Goal: Transaction & Acquisition: Obtain resource

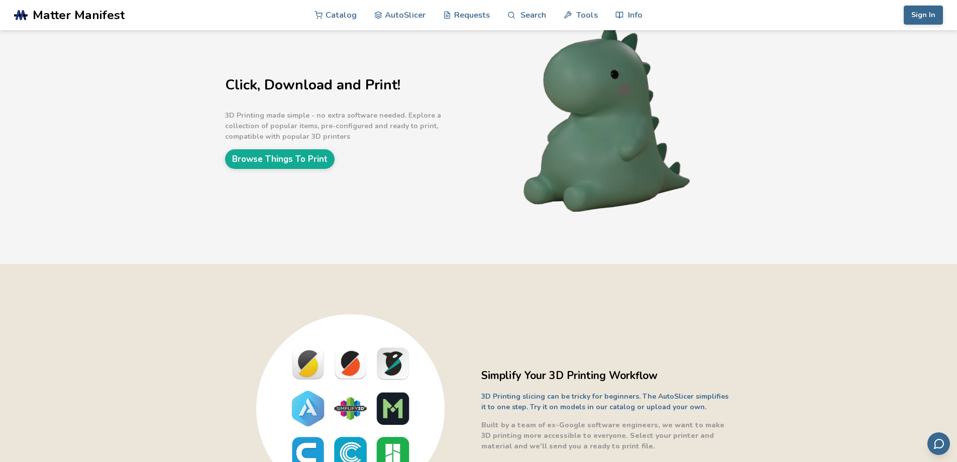
scroll to position [67, 0]
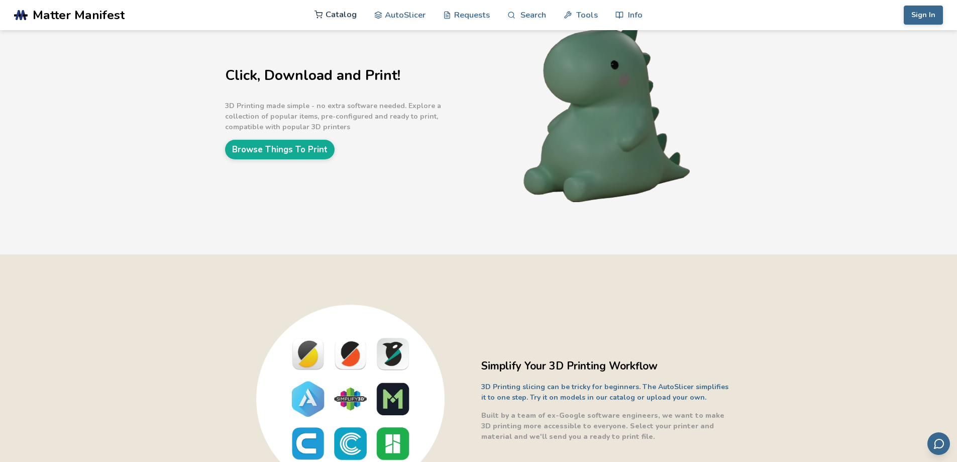
click at [333, 13] on link "Catalog" at bounding box center [336, 14] width 42 height 30
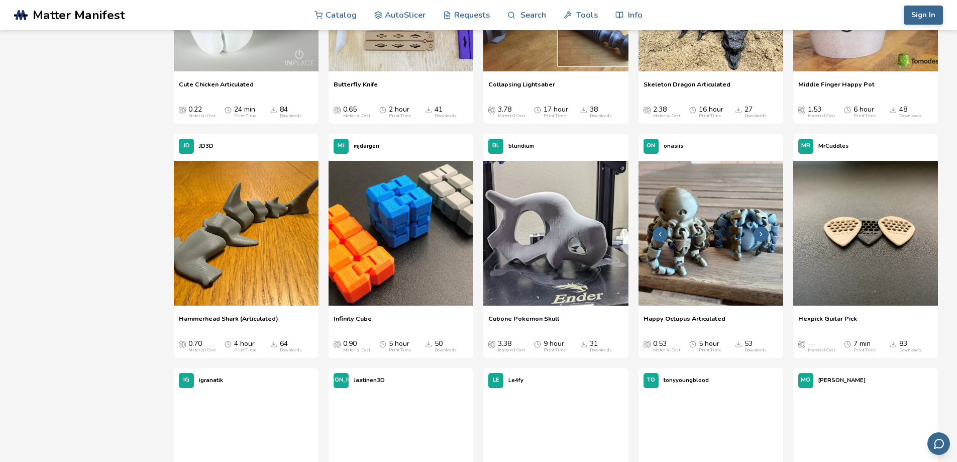
scroll to position [737, 0]
click at [700, 247] on img at bounding box center [711, 232] width 145 height 145
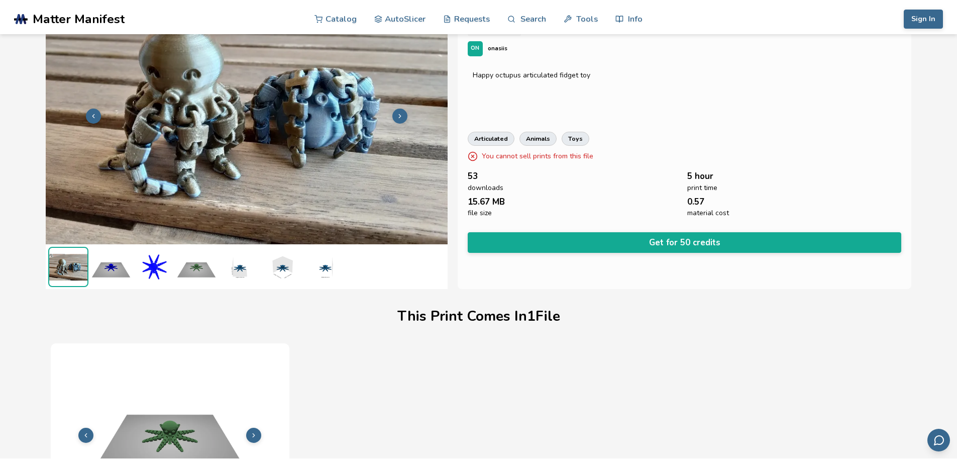
scroll to position [4, 0]
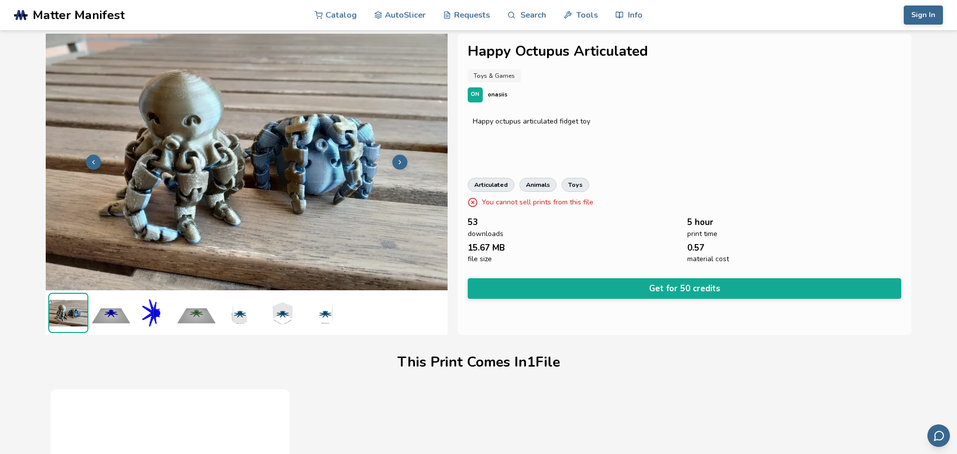
click at [153, 303] on img at bounding box center [154, 313] width 40 height 40
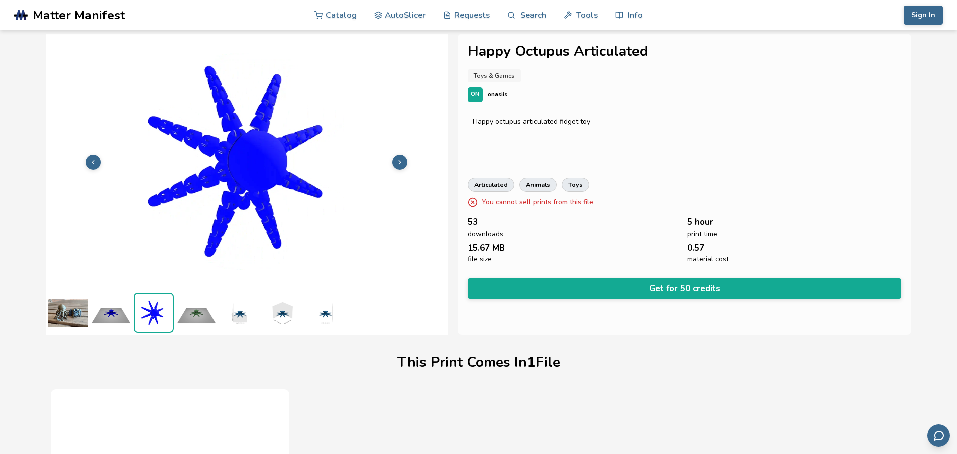
click at [185, 321] on img at bounding box center [196, 313] width 40 height 40
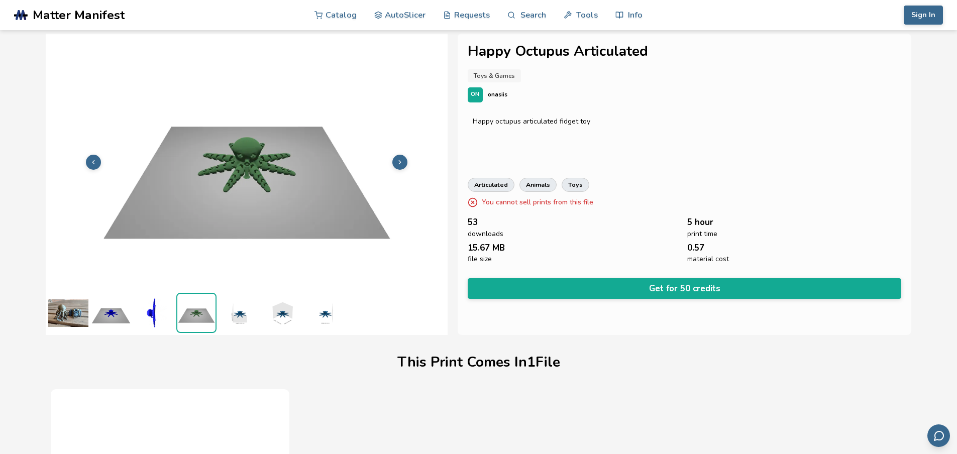
click at [236, 307] on img at bounding box center [239, 313] width 40 height 40
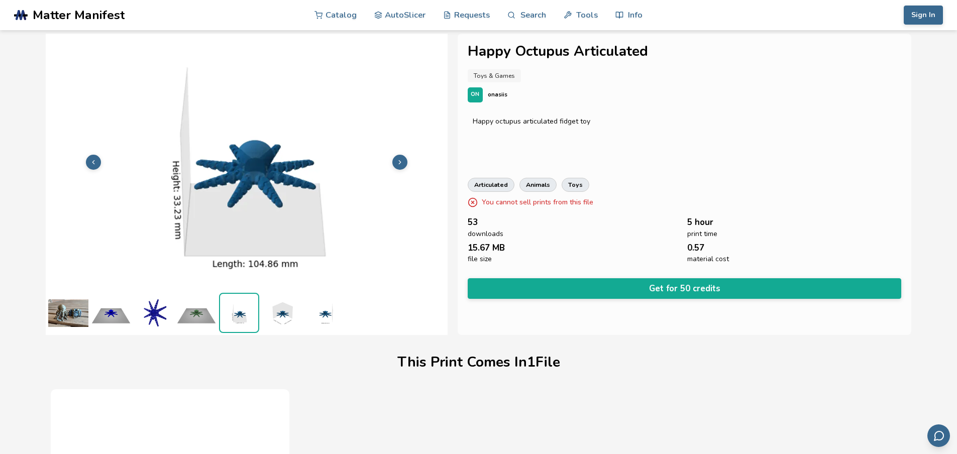
click at [295, 307] on img at bounding box center [282, 313] width 40 height 40
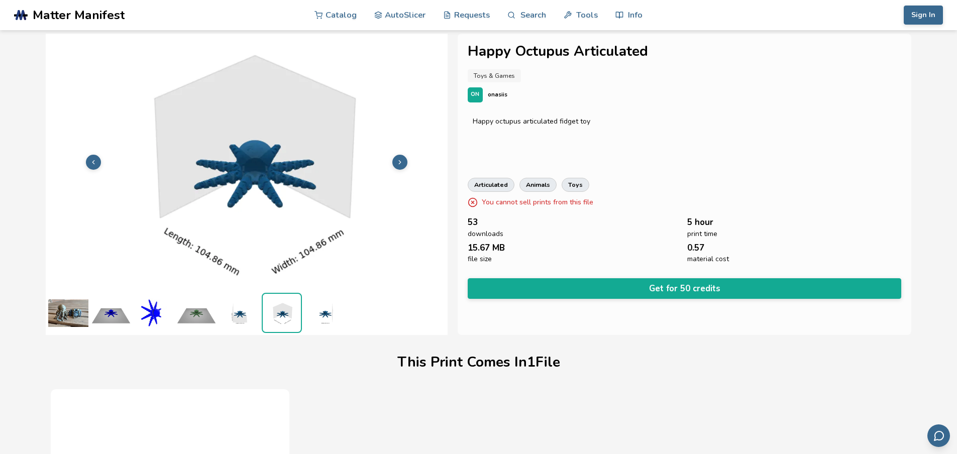
click at [329, 303] on img at bounding box center [324, 313] width 40 height 40
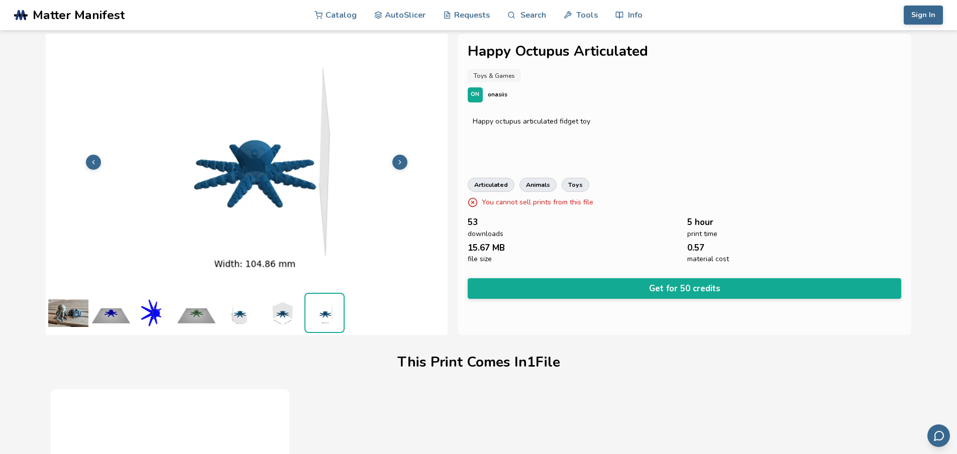
click at [139, 310] on img at bounding box center [154, 313] width 40 height 40
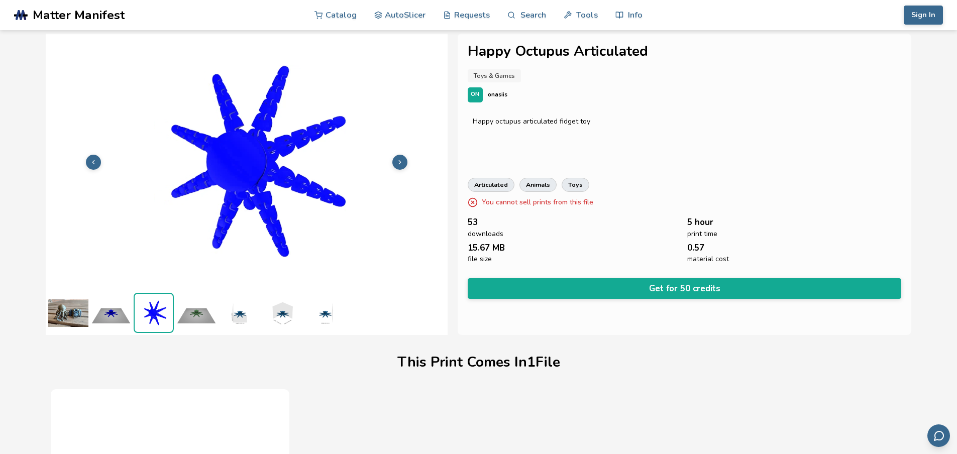
click at [125, 310] on img at bounding box center [111, 313] width 40 height 40
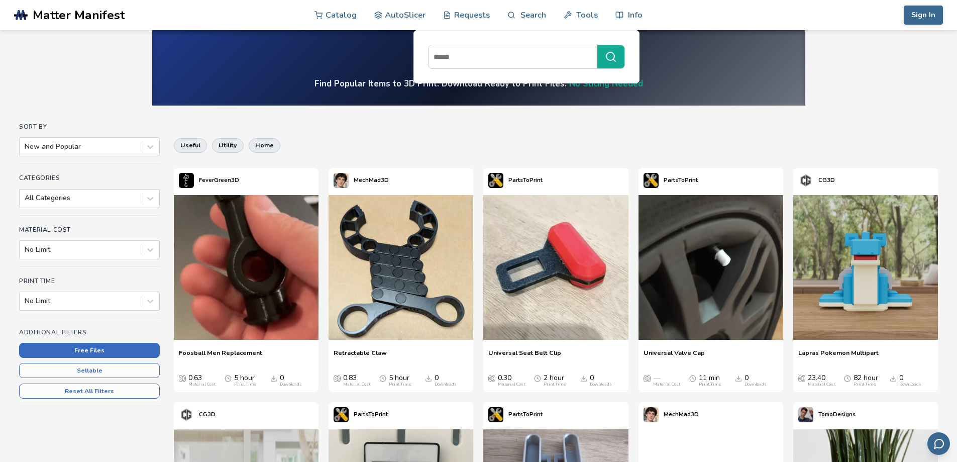
click at [99, 352] on button "Free Files" at bounding box center [89, 350] width 141 height 15
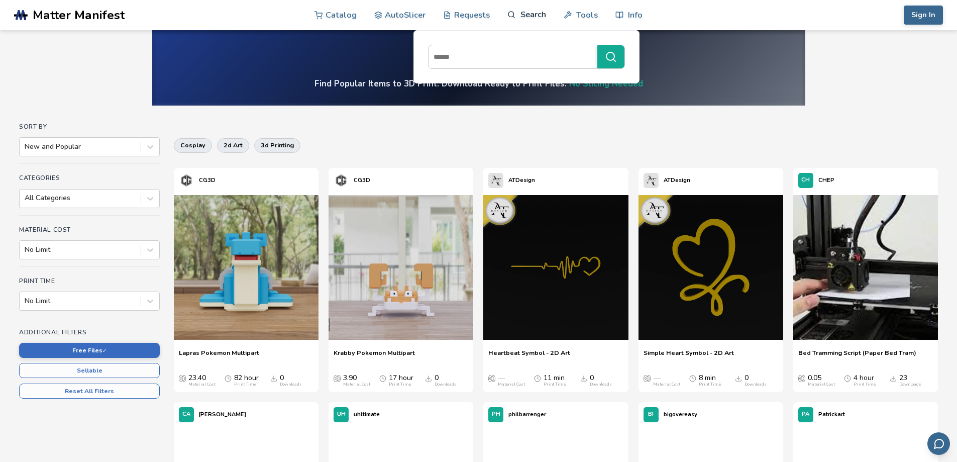
click at [537, 16] on link "Search" at bounding box center [526, 14] width 38 height 30
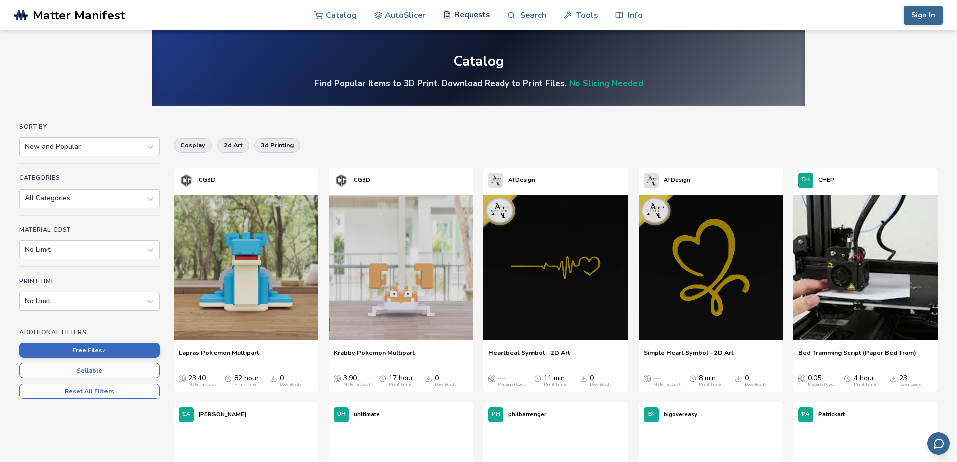
click at [481, 19] on link "Requests" at bounding box center [466, 14] width 47 height 30
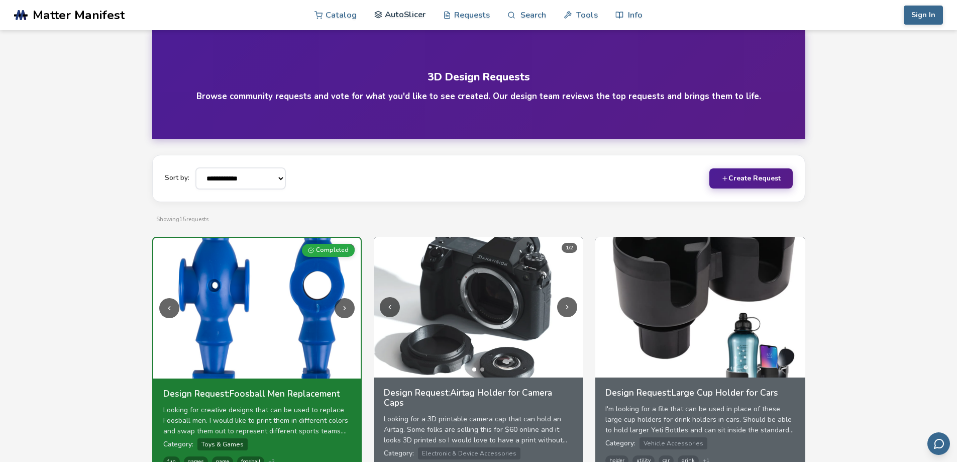
click at [400, 13] on link "AutoSlicer" at bounding box center [400, 14] width 52 height 30
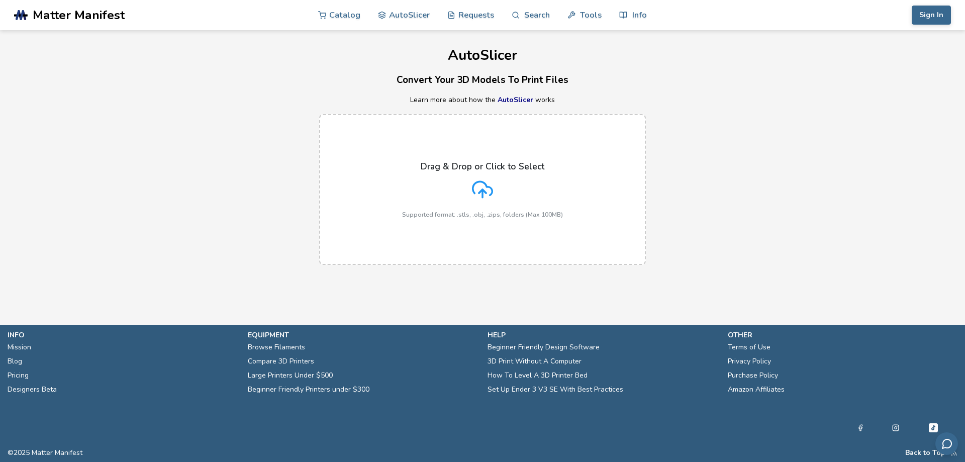
click at [467, 176] on div "Drag & Drop or Click to Select Supported format: .stls, .obj, .zips, folders (M…" at bounding box center [482, 189] width 161 height 57
click at [0, 0] on input "Drag & Drop or Click to Select Supported format: .stls, .obj, .zips, folders (M…" at bounding box center [0, 0] width 0 height 0
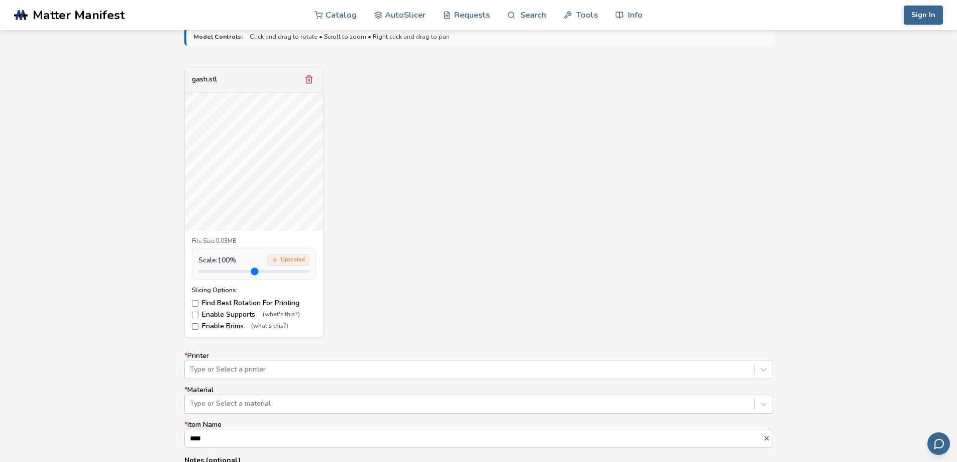
scroll to position [469, 0]
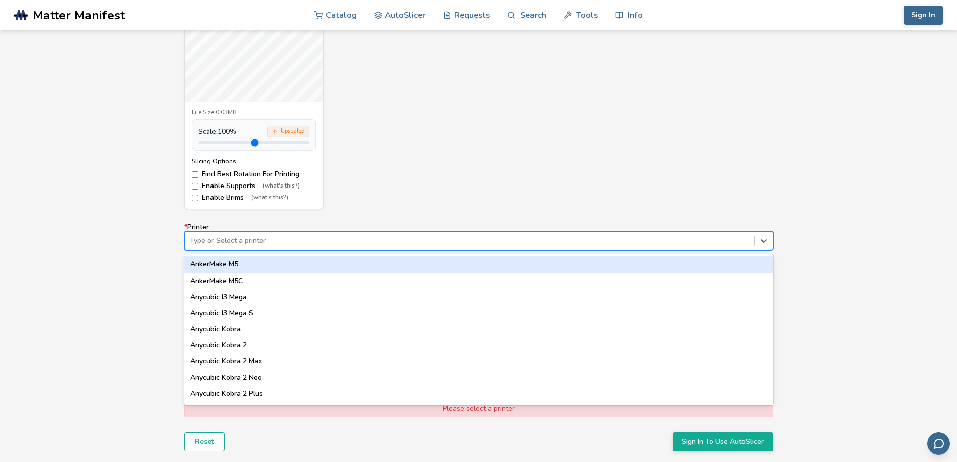
click at [247, 244] on div at bounding box center [469, 241] width 559 height 10
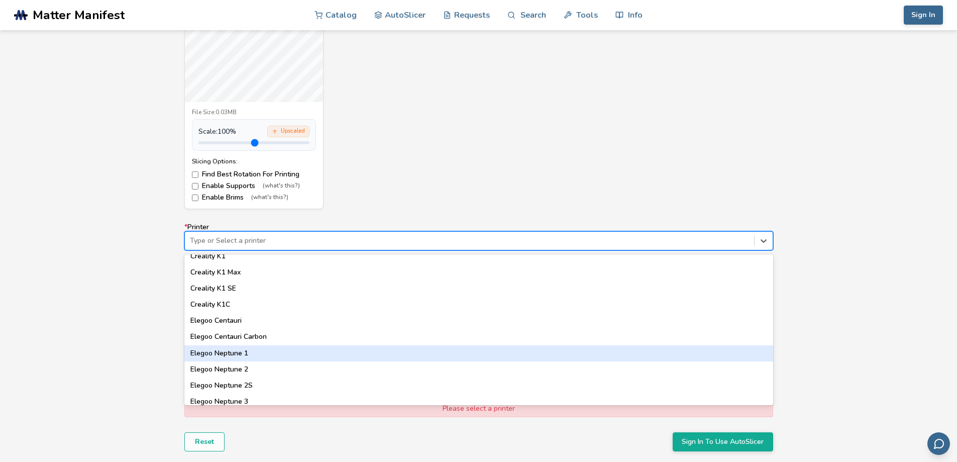
scroll to position [0, 0]
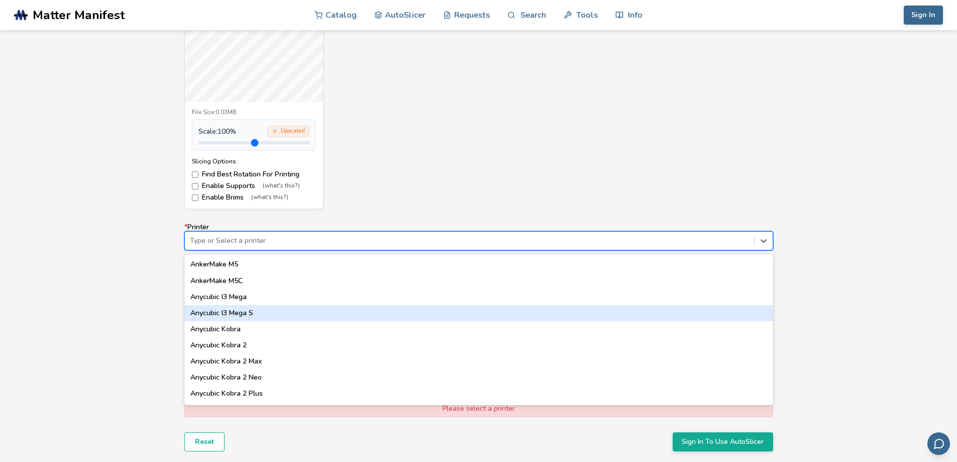
type input "*"
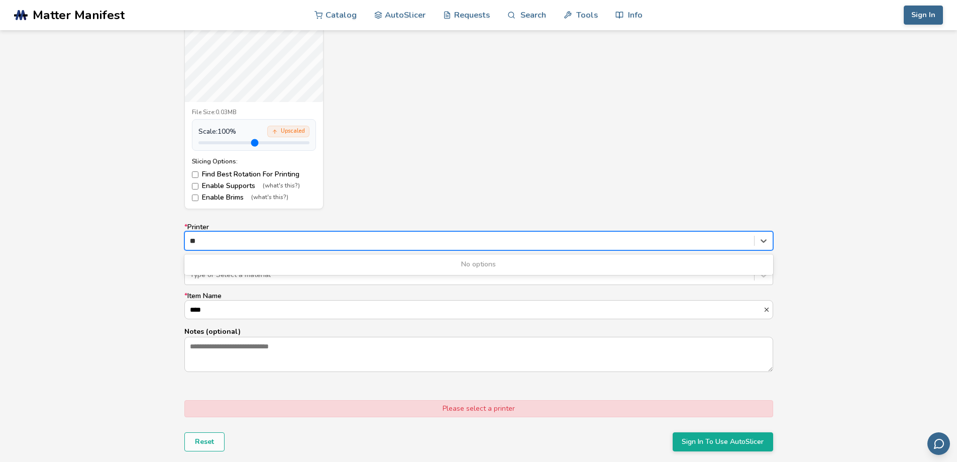
type input "*"
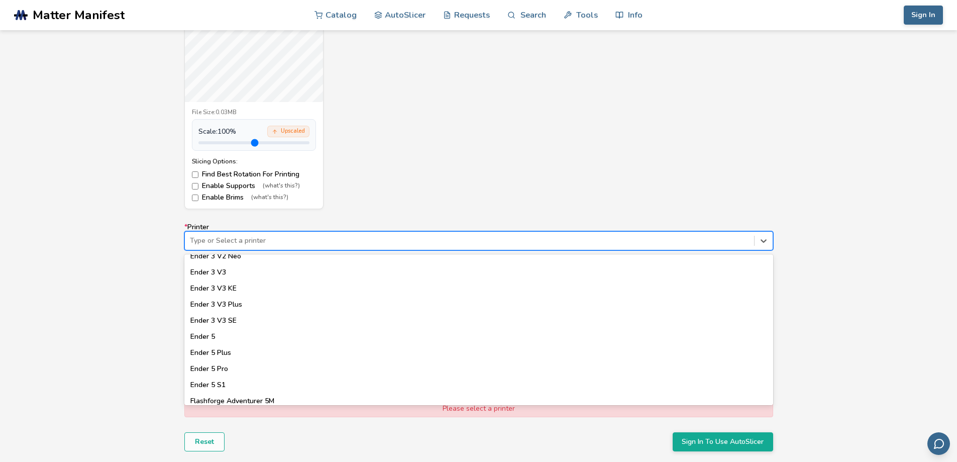
scroll to position [751, 0]
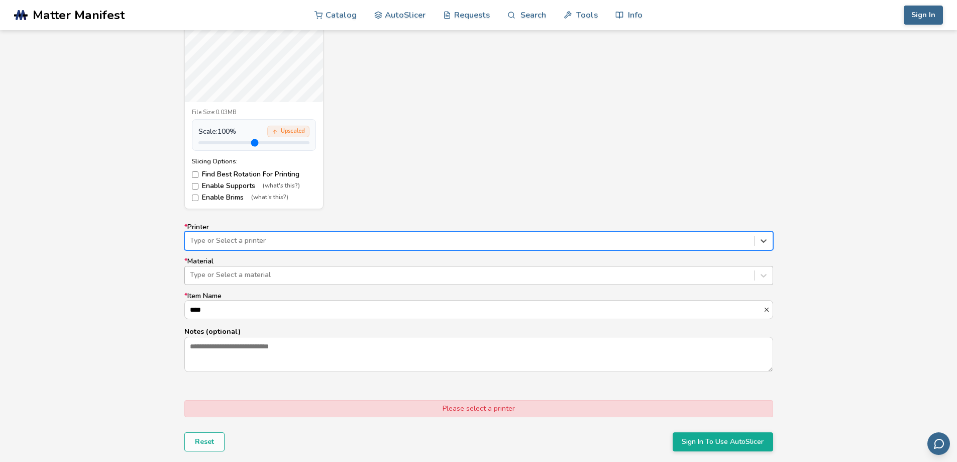
click at [243, 274] on div at bounding box center [469, 275] width 559 height 10
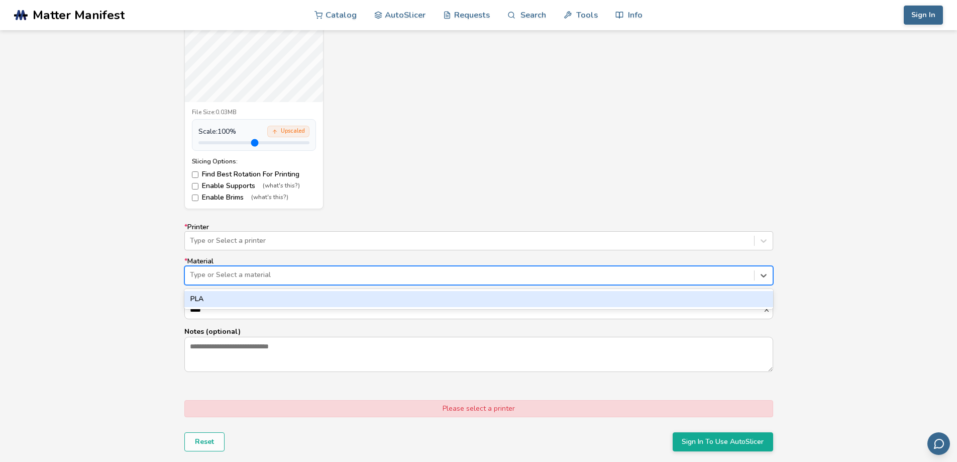
click at [243, 296] on div "PLA" at bounding box center [478, 299] width 589 height 16
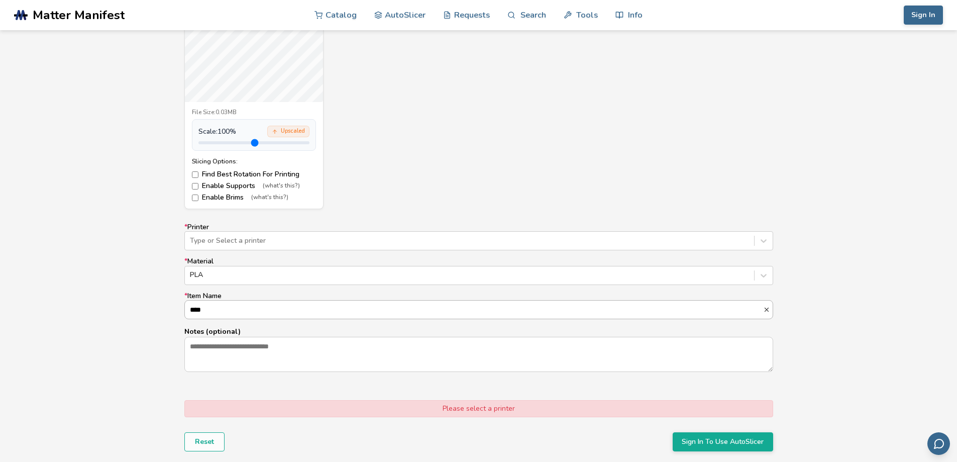
click at [237, 308] on input "****" at bounding box center [474, 309] width 578 height 18
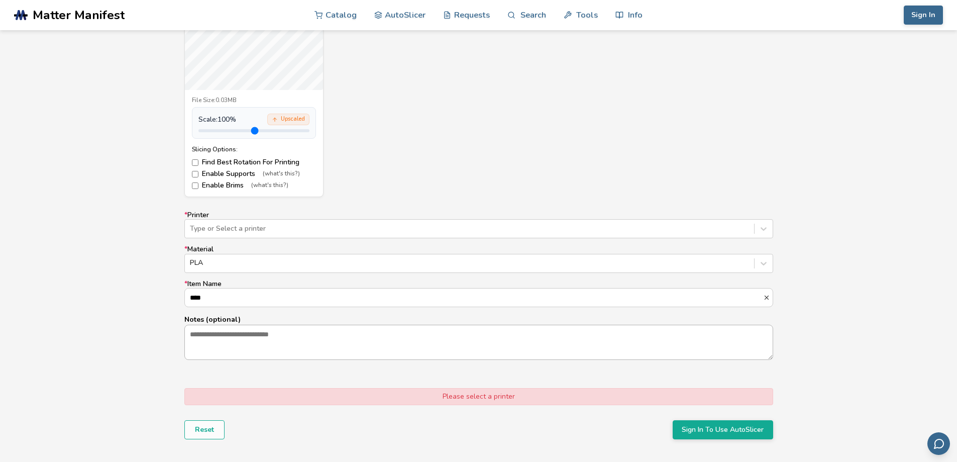
scroll to position [502, 0]
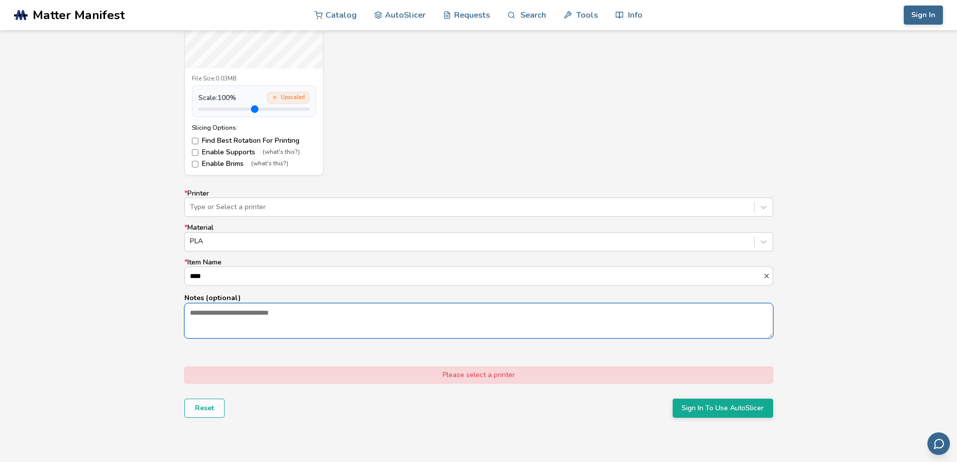
click at [264, 320] on textarea "Notes (optional)" at bounding box center [479, 320] width 588 height 34
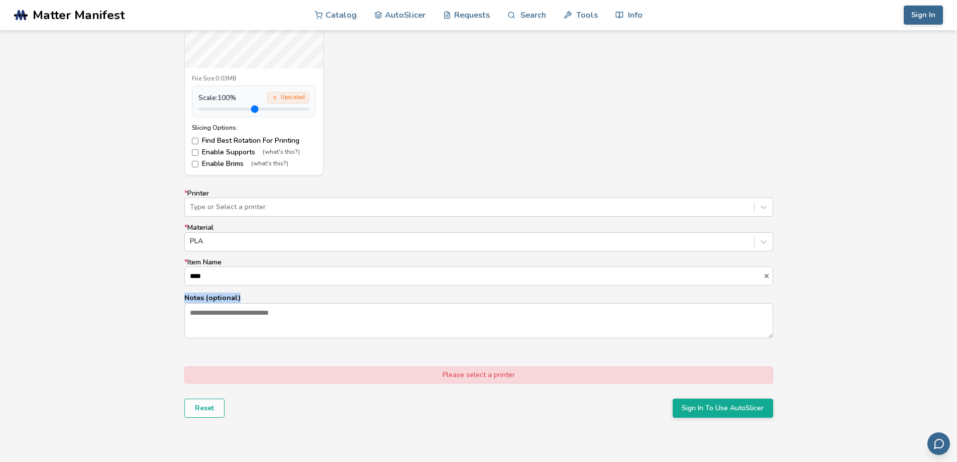
drag, startPoint x: 184, startPoint y: 296, endPoint x: 262, endPoint y: 301, distance: 78.0
click at [262, 301] on p "Notes (optional)" at bounding box center [478, 297] width 589 height 11
copy p "Notes (optional)"
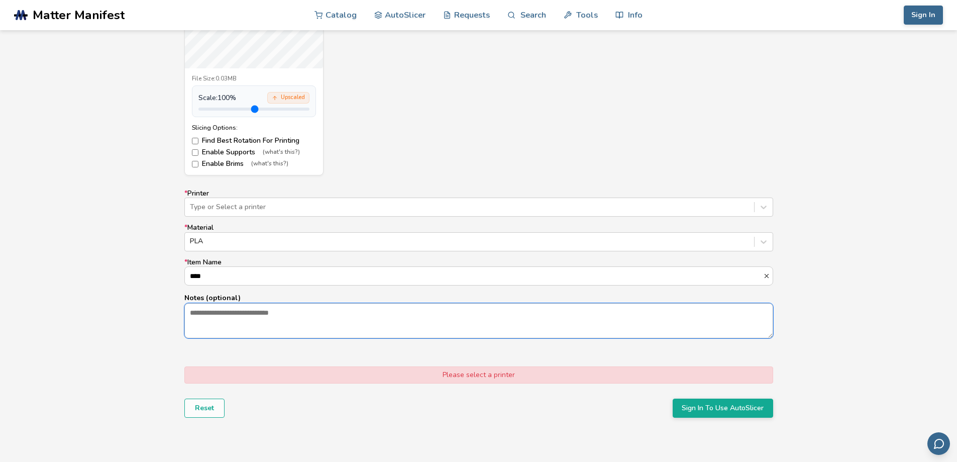
click at [252, 319] on textarea "Notes (optional)" at bounding box center [479, 320] width 588 height 34
type textarea "*"
type textarea "******"
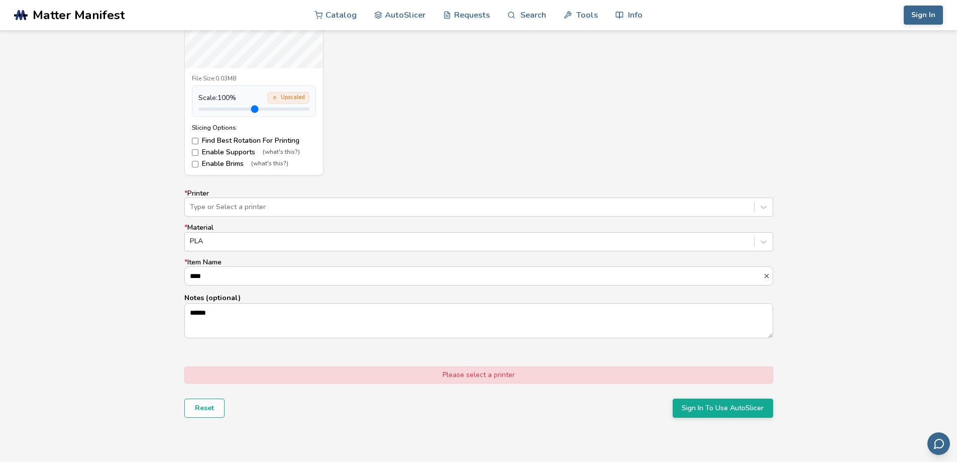
click at [338, 357] on form "Model Controls: Click and drag to rotate • Scroll to zoom • Right click and dra…" at bounding box center [478, 141] width 603 height 566
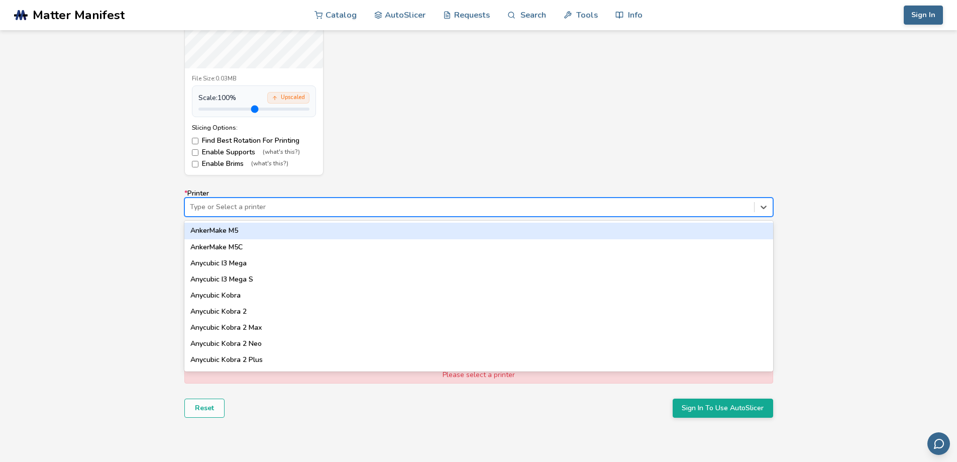
click at [212, 199] on div "Type or Select a printer" at bounding box center [478, 206] width 589 height 19
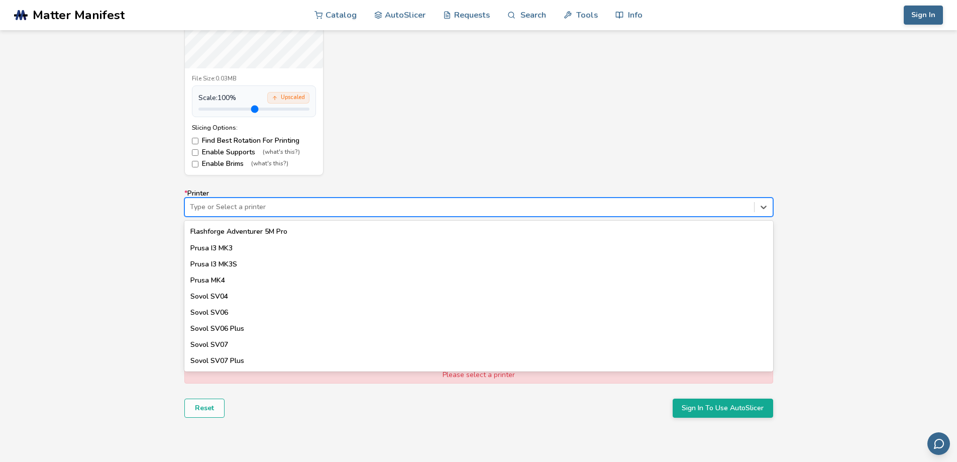
scroll to position [885, 0]
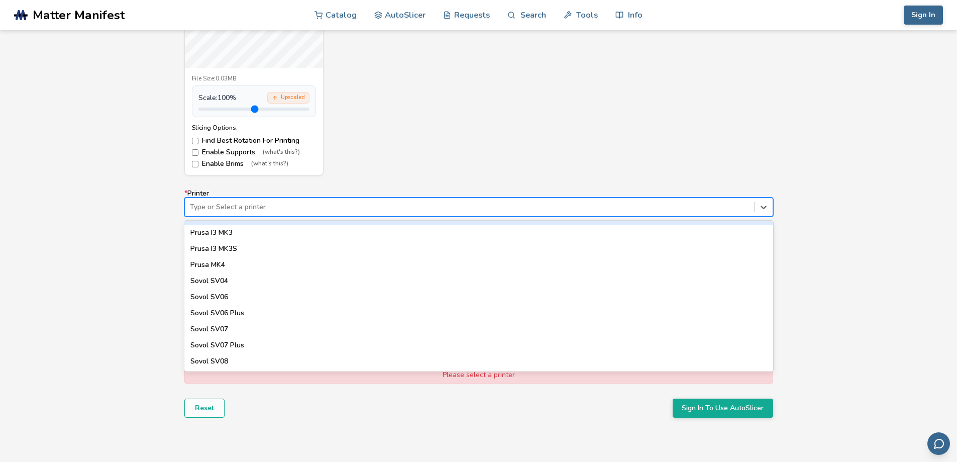
click at [441, 203] on div at bounding box center [469, 207] width 559 height 10
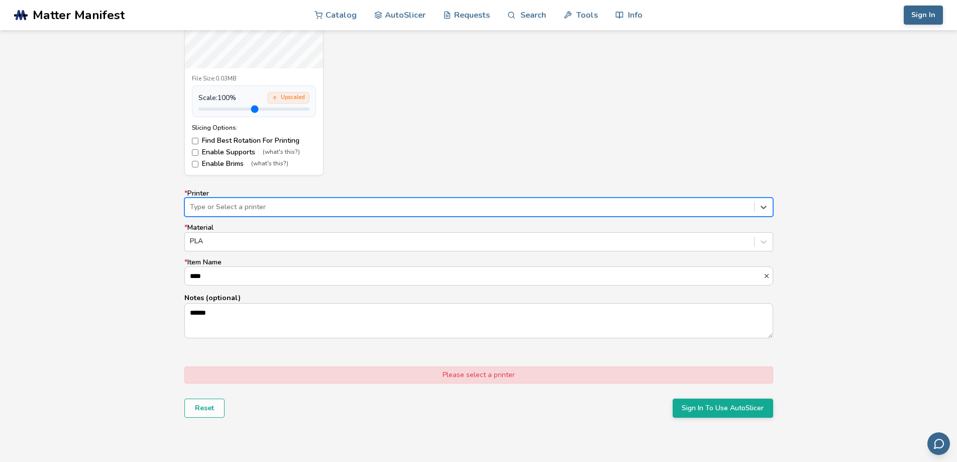
click at [423, 378] on div "Please select a printer" at bounding box center [478, 374] width 589 height 17
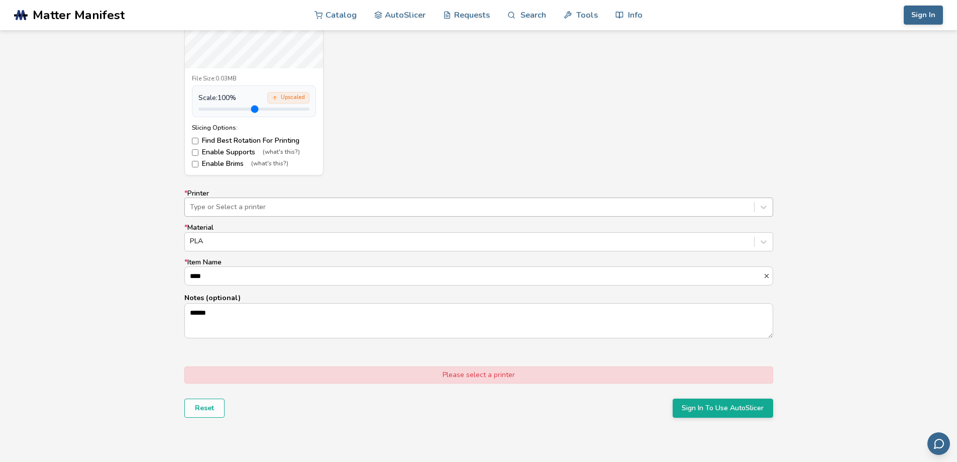
click at [324, 204] on div at bounding box center [469, 207] width 559 height 10
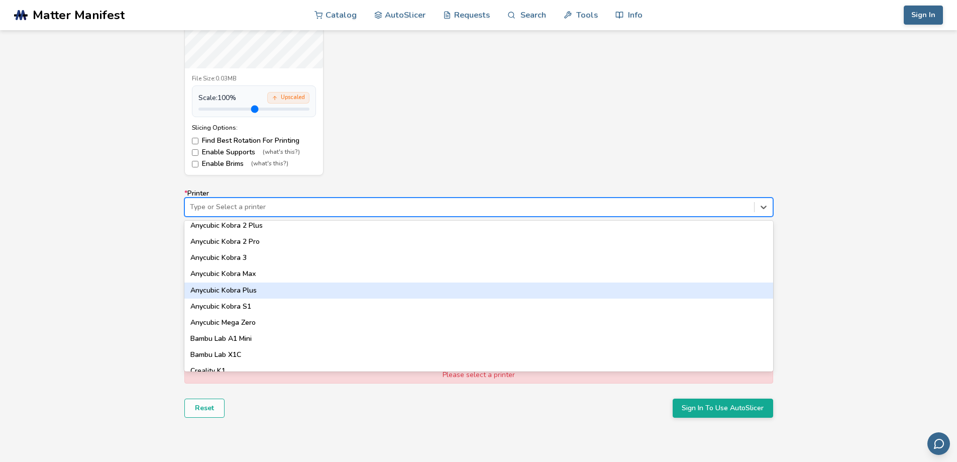
scroll to position [100, 0]
click at [235, 288] on div "Anycubic Kobra 3" at bounding box center [478, 291] width 589 height 16
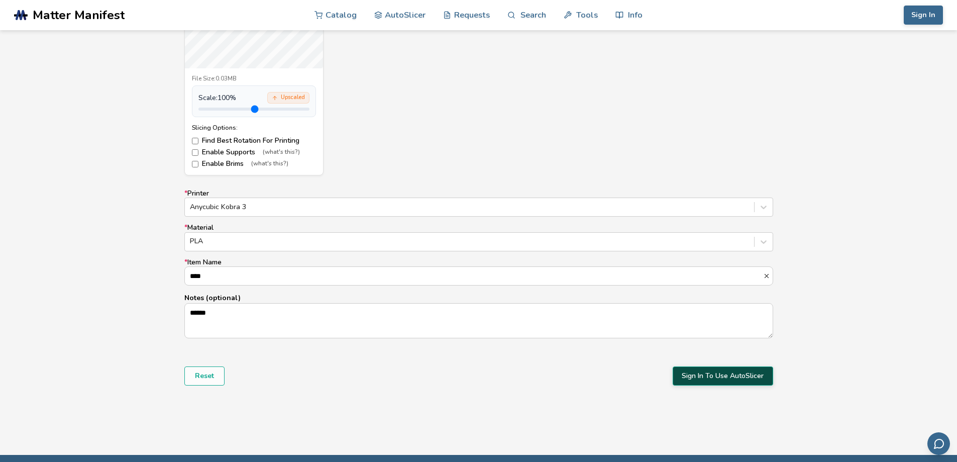
click at [697, 373] on button "Sign In To Use AutoSlicer" at bounding box center [723, 375] width 100 height 19
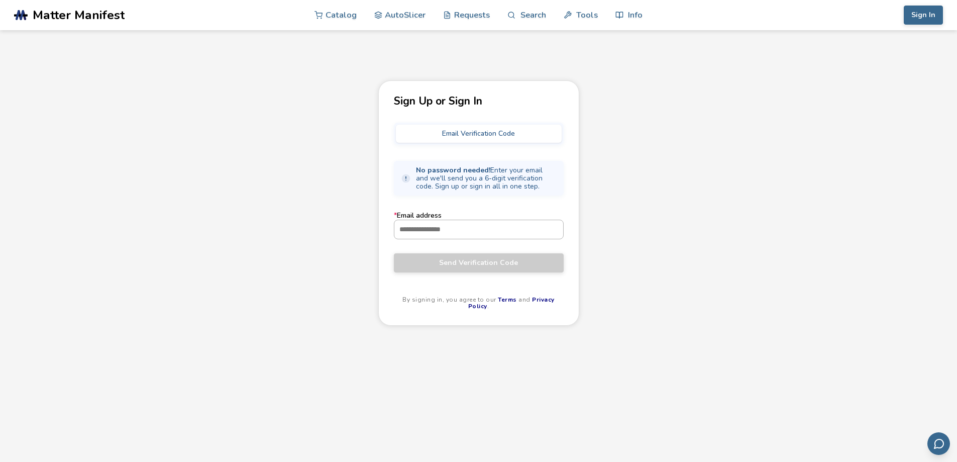
drag, startPoint x: 481, startPoint y: 220, endPoint x: 482, endPoint y: 227, distance: 7.7
click at [481, 221] on div at bounding box center [479, 229] width 170 height 19
click at [482, 227] on input "* Email address" at bounding box center [478, 229] width 169 height 18
type input "*"
click at [454, 268] on button "Send Verification Code" at bounding box center [479, 262] width 170 height 19
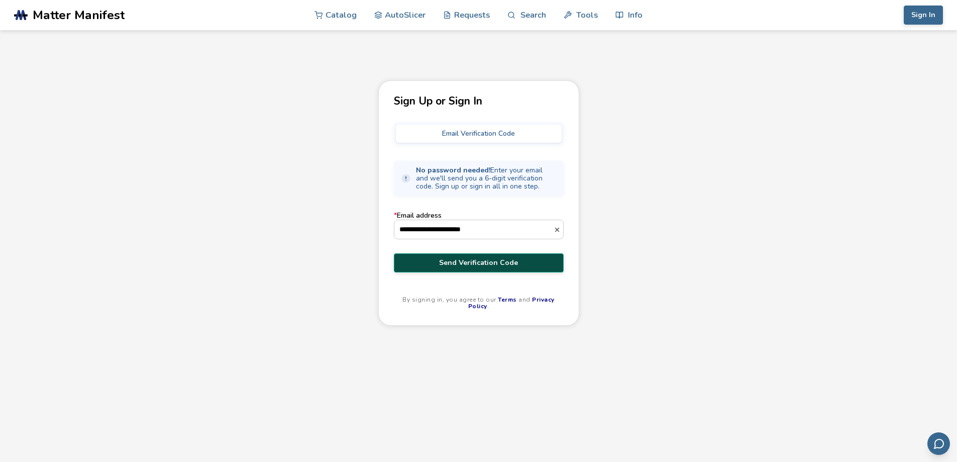
type input "**********"
drag, startPoint x: 469, startPoint y: 264, endPoint x: 456, endPoint y: 268, distance: 13.2
click at [469, 264] on span "Send Verification Code" at bounding box center [478, 263] width 155 height 8
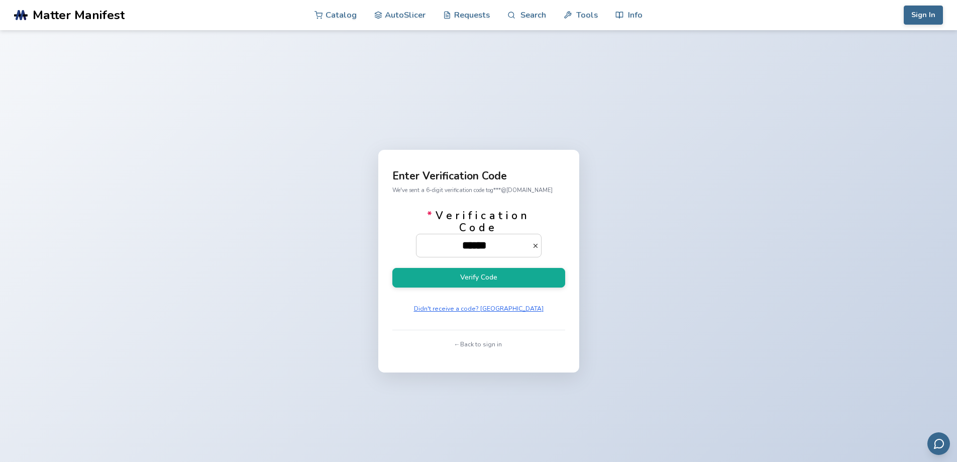
type input "******"
click at [456, 268] on button "Verify Code" at bounding box center [478, 278] width 173 height 20
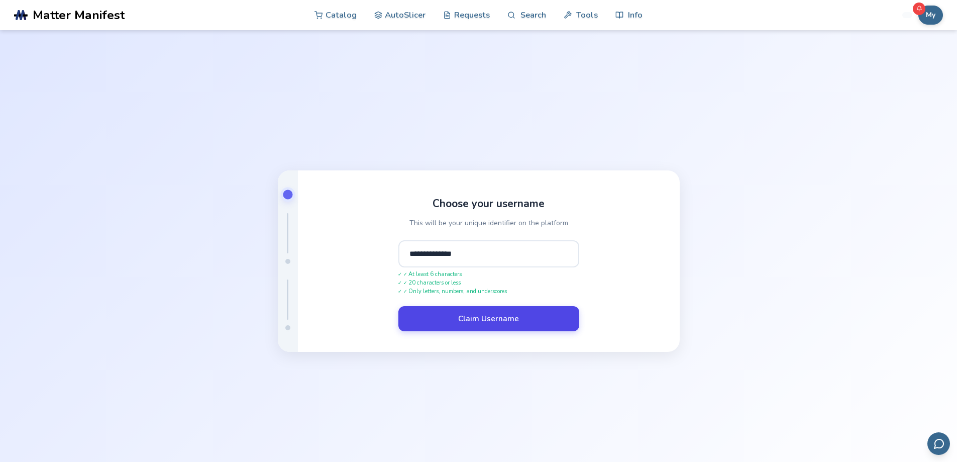
type input "**********"
click at [479, 320] on button "Claim Username" at bounding box center [488, 318] width 181 height 25
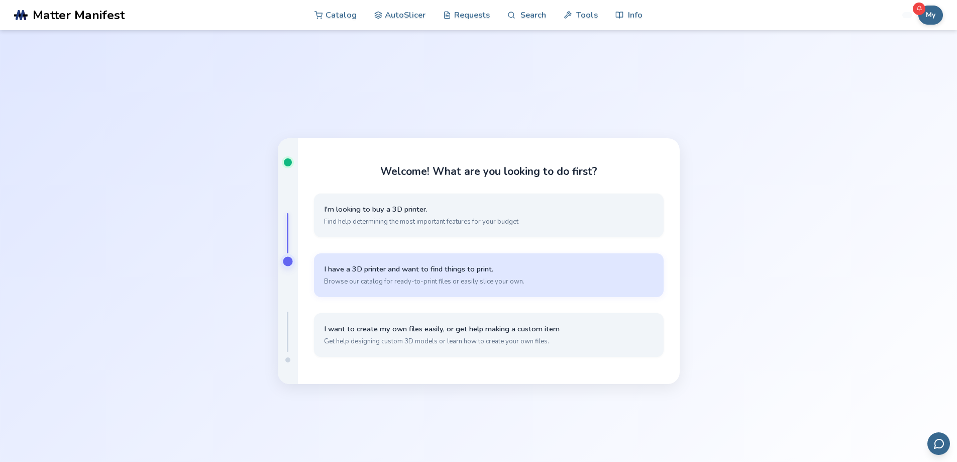
click at [523, 275] on button "I have a 3D printer and want to find things to print. Browse our catalog for re…" at bounding box center [489, 275] width 350 height 44
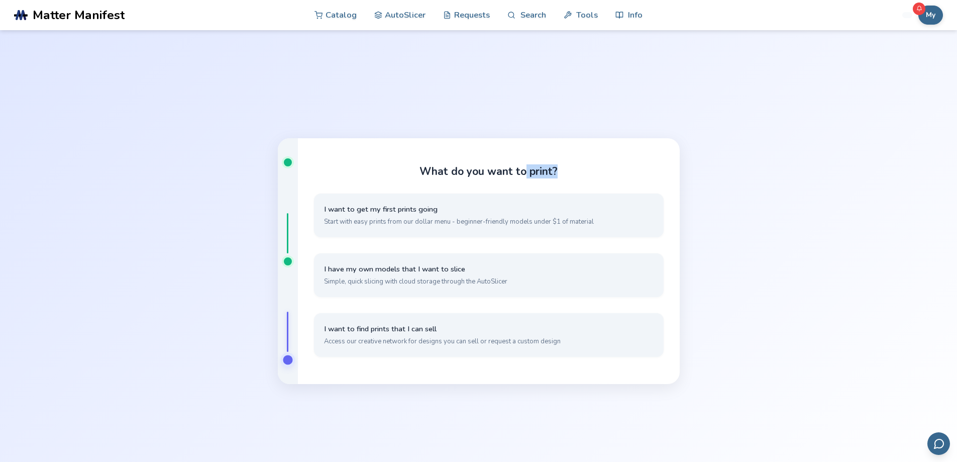
drag, startPoint x: 523, startPoint y: 173, endPoint x: 566, endPoint y: 173, distance: 43.2
click at [566, 173] on div "What do you want to print? I want to get my first prints going Start with easy …" at bounding box center [489, 261] width 382 height 246
drag, startPoint x: 333, startPoint y: 143, endPoint x: 333, endPoint y: 162, distance: 19.1
click at [333, 162] on div "What do you want to print? I want to get my first prints going Start with easy …" at bounding box center [489, 261] width 382 height 246
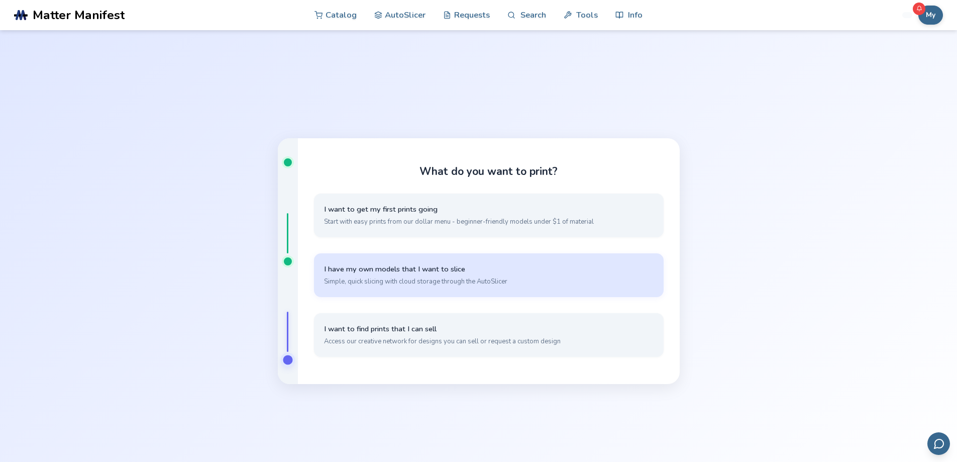
click at [468, 291] on button "I have my own models that I want to slice Simple, quick slicing with cloud stor…" at bounding box center [489, 275] width 350 height 44
click at [492, 281] on span "Simple, quick slicing with cloud storage through the AutoSlicer" at bounding box center [489, 281] width 330 height 9
click at [435, 273] on span "I have my own models that I want to slice" at bounding box center [489, 269] width 330 height 10
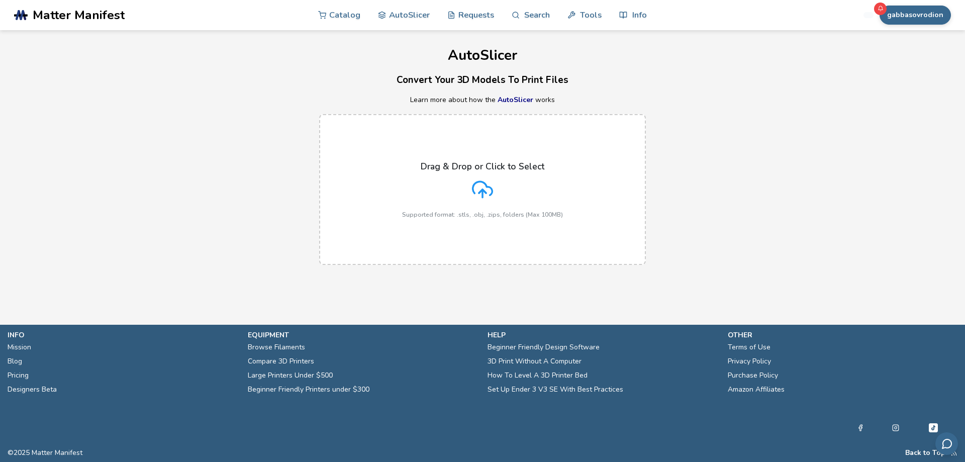
click at [475, 201] on div "Drag & Drop or Click to Select Supported format: .stls, .obj, .zips, folders (M…" at bounding box center [482, 189] width 161 height 57
click at [0, 0] on input "Drag & Drop or Click to Select Supported format: .stls, .obj, .zips, folders (M…" at bounding box center [0, 0] width 0 height 0
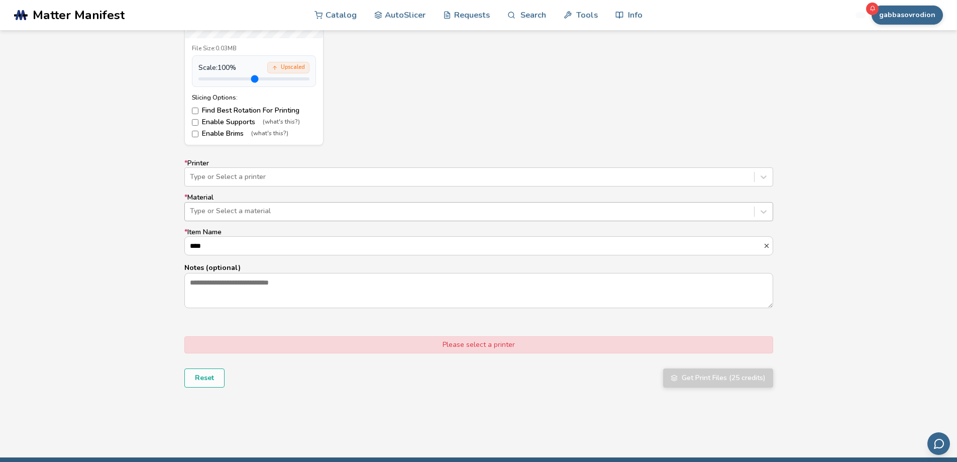
scroll to position [531, 0]
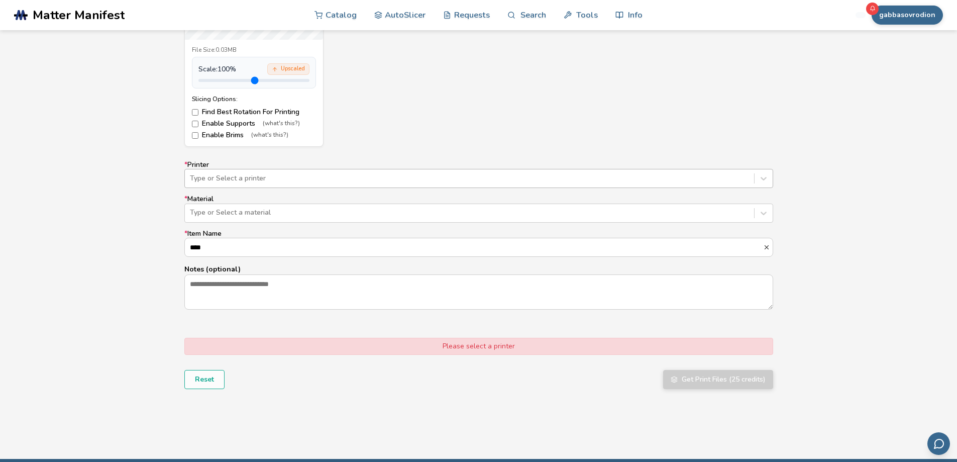
click at [227, 183] on div at bounding box center [469, 178] width 559 height 10
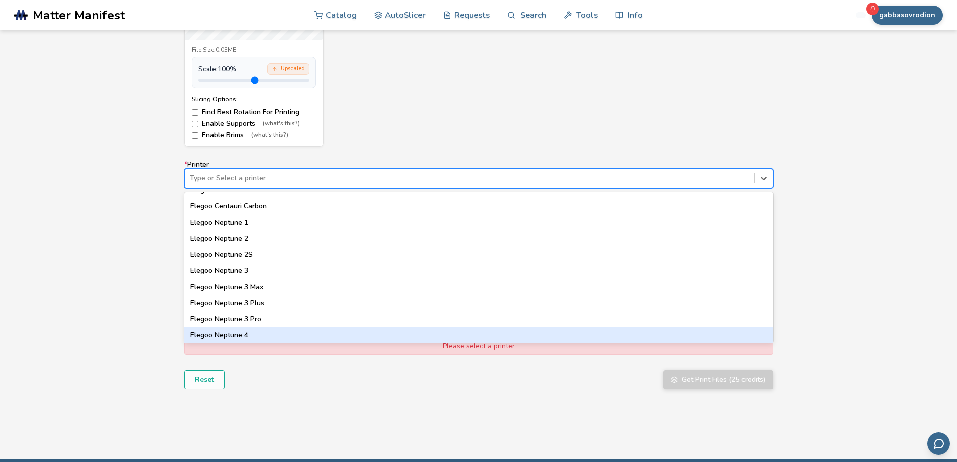
scroll to position [335, 0]
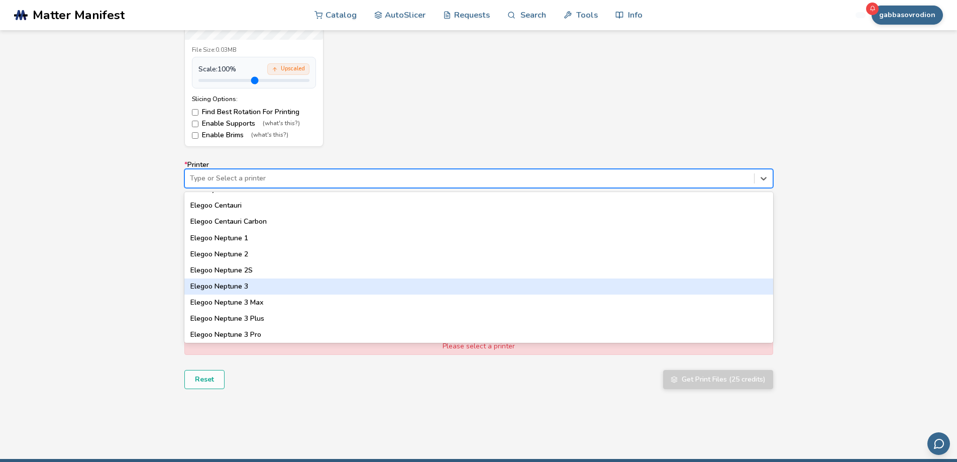
click at [255, 288] on div "Elegoo Neptune 3" at bounding box center [478, 286] width 589 height 16
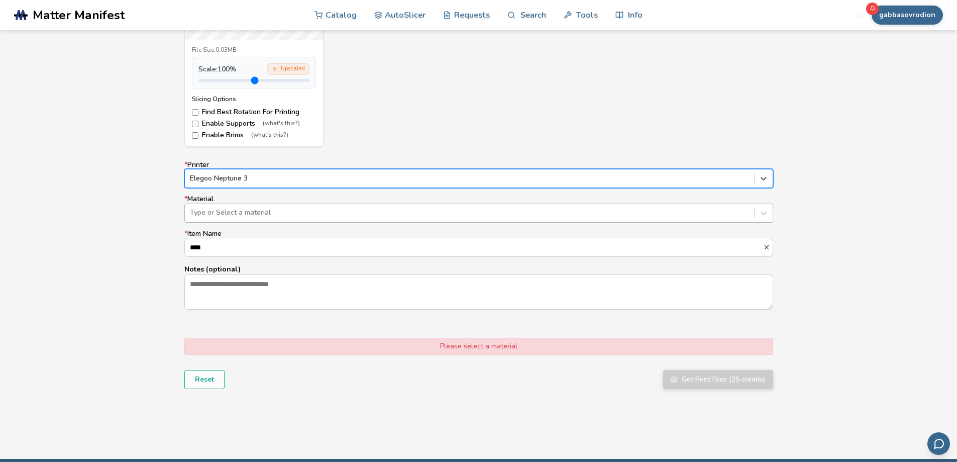
click at [247, 210] on div at bounding box center [469, 213] width 559 height 10
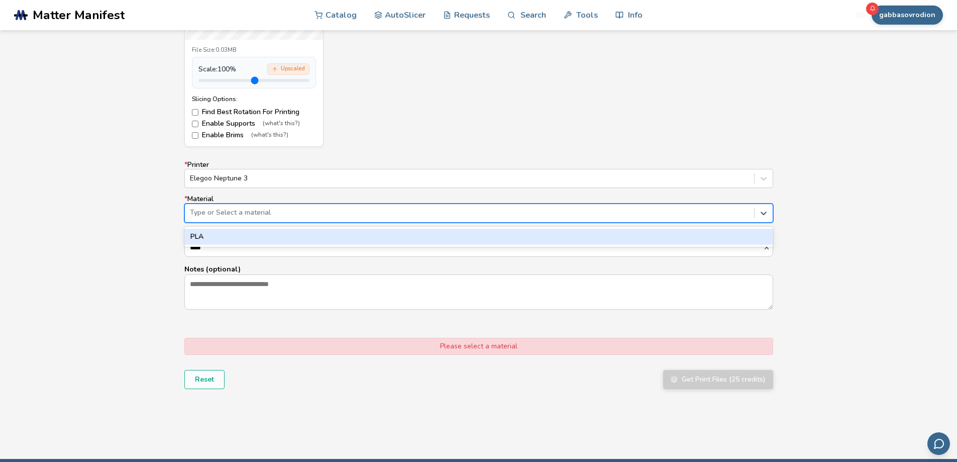
click at [245, 237] on div "PLA" at bounding box center [478, 237] width 589 height 16
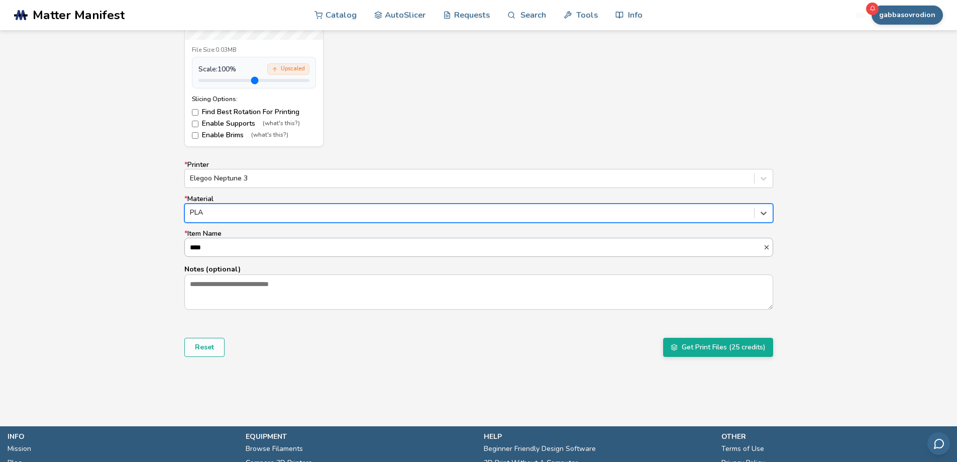
click at [240, 250] on input "****" at bounding box center [474, 247] width 578 height 18
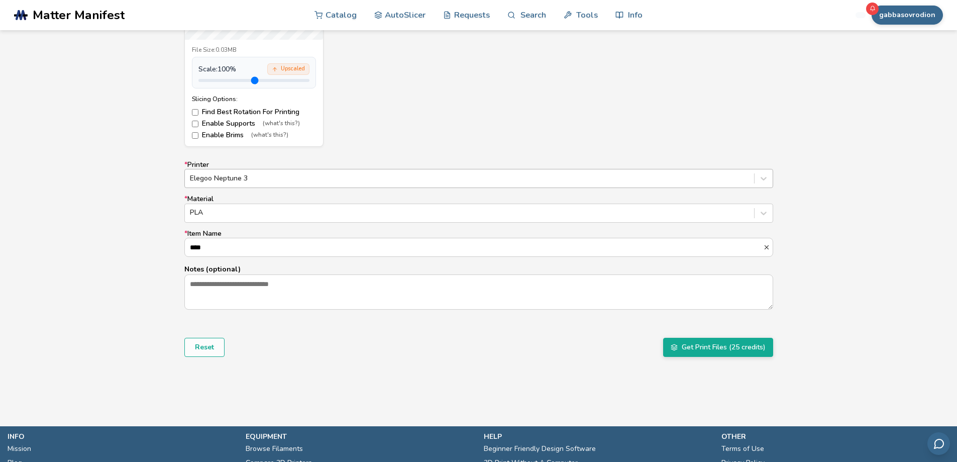
click at [227, 182] on div at bounding box center [469, 178] width 559 height 10
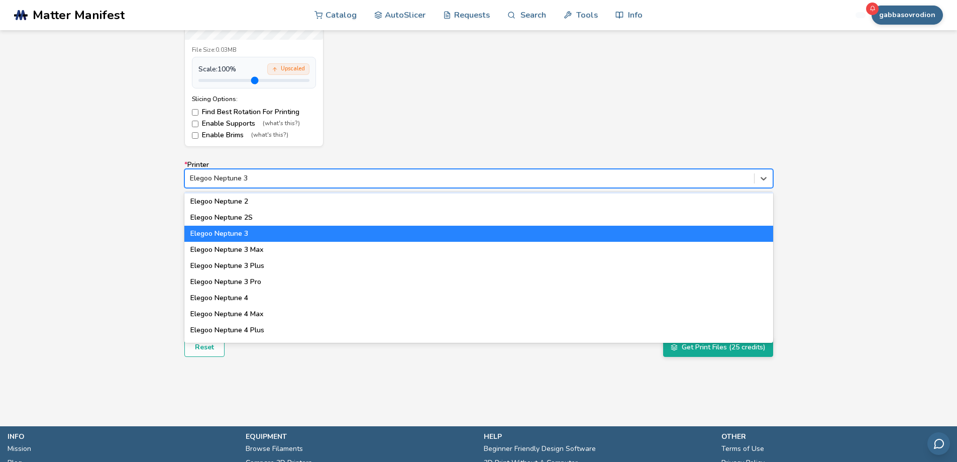
scroll to position [402, 0]
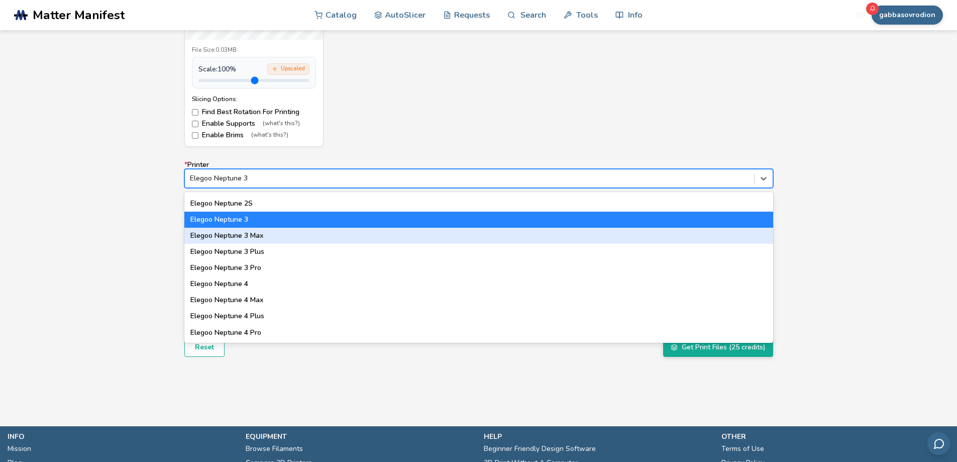
click at [299, 231] on div "Elegoo Neptune 3 Max" at bounding box center [478, 236] width 589 height 16
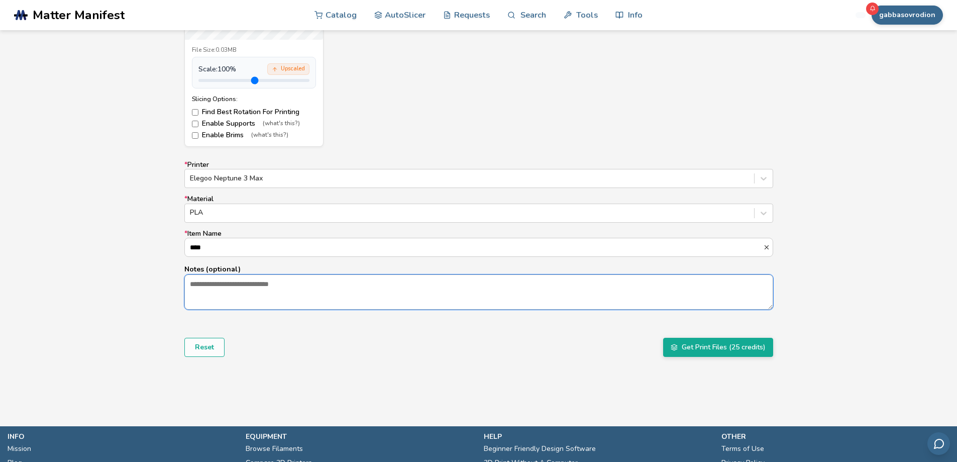
click at [251, 286] on textarea "Notes (optional)" at bounding box center [479, 292] width 588 height 34
click at [720, 339] on button "Get Print Files (25 credits)" at bounding box center [718, 347] width 110 height 19
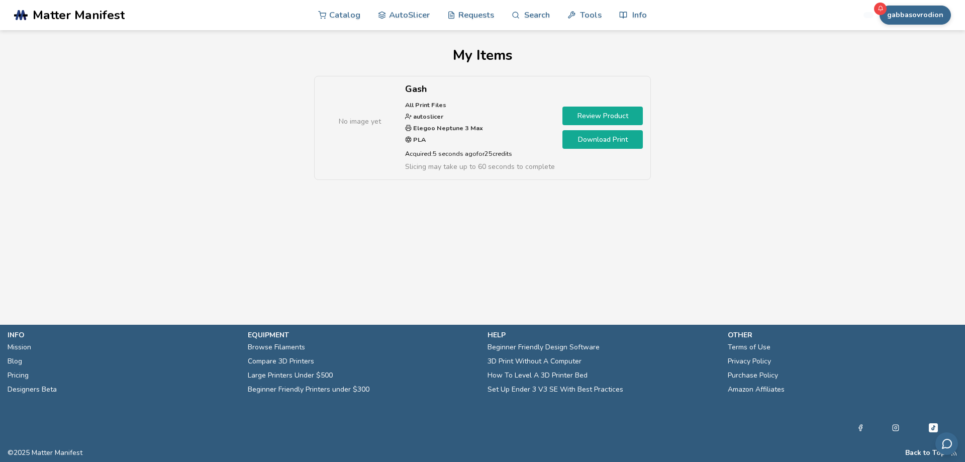
click at [607, 131] on link "Download Print" at bounding box center [602, 139] width 80 height 19
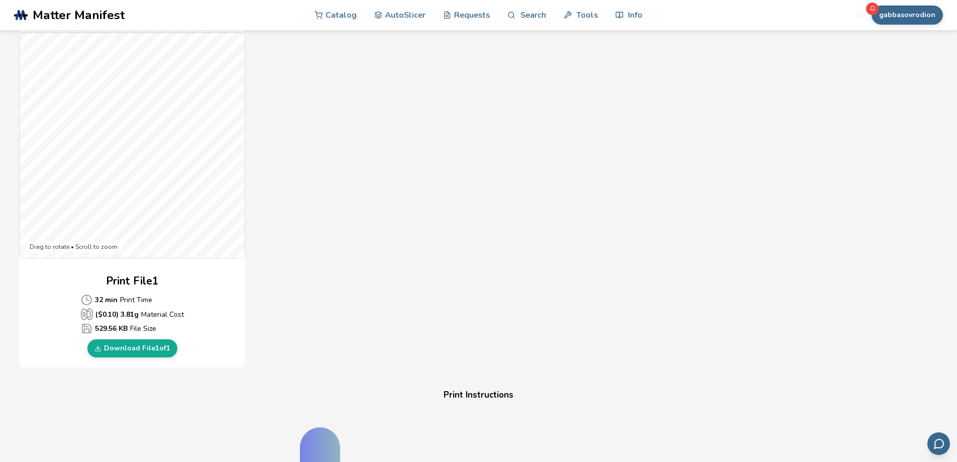
scroll to position [351, 0]
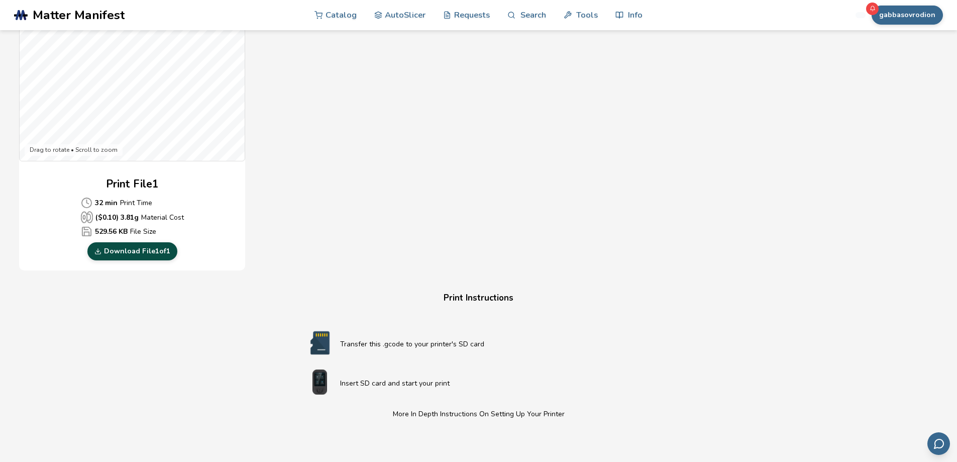
click at [138, 257] on link "Download File 1 of 1" at bounding box center [132, 251] width 90 height 18
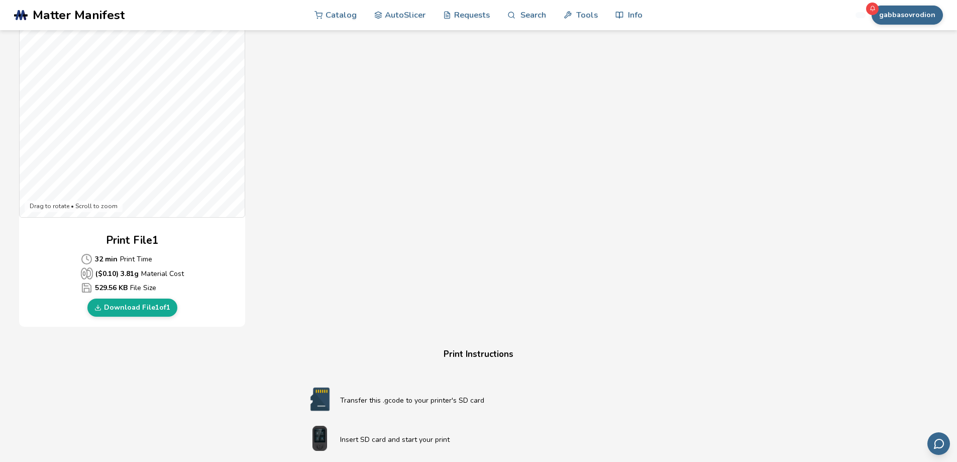
scroll to position [119, 0]
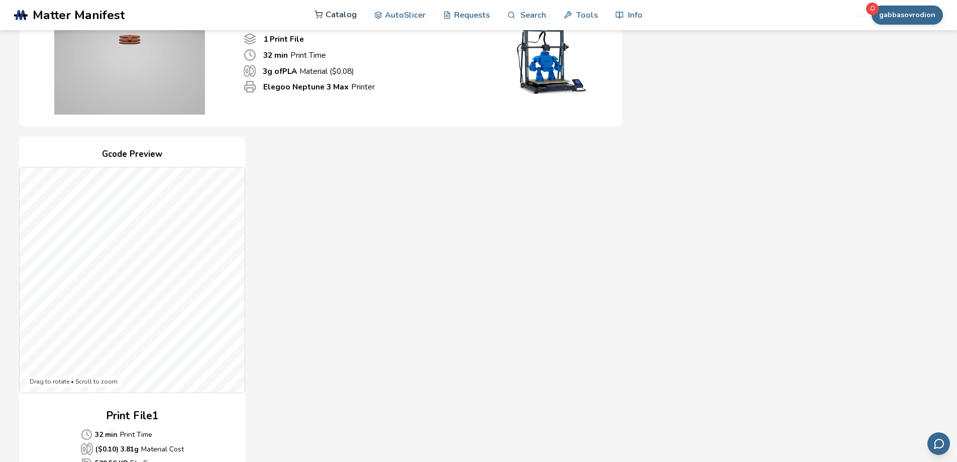
click at [323, 10] on link "Catalog" at bounding box center [336, 14] width 42 height 30
click at [336, 6] on link "Catalog" at bounding box center [336, 14] width 42 height 30
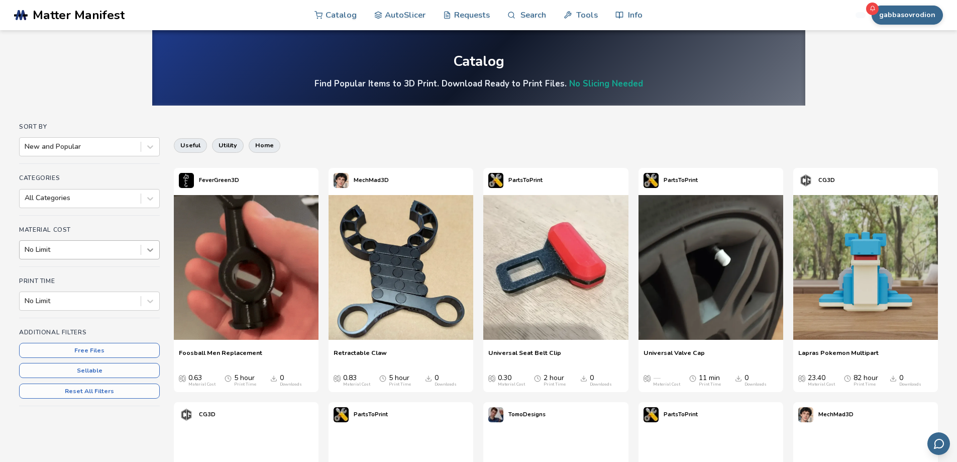
click at [144, 252] on div at bounding box center [150, 250] width 18 height 18
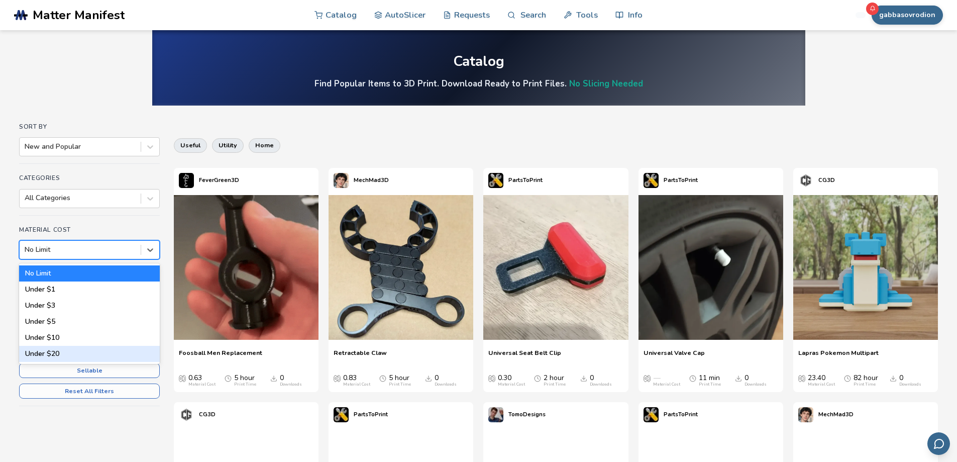
click at [57, 350] on div "Under $20" at bounding box center [89, 354] width 141 height 16
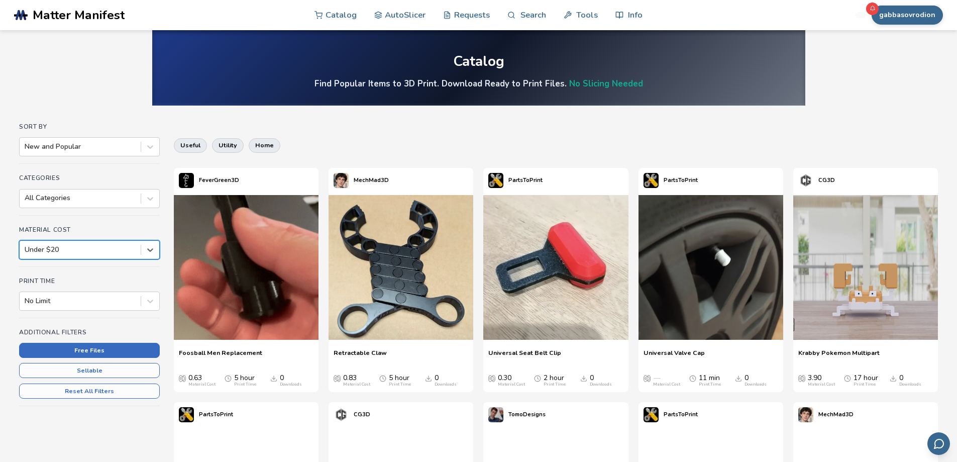
click at [67, 351] on button "Free Files" at bounding box center [89, 350] width 141 height 15
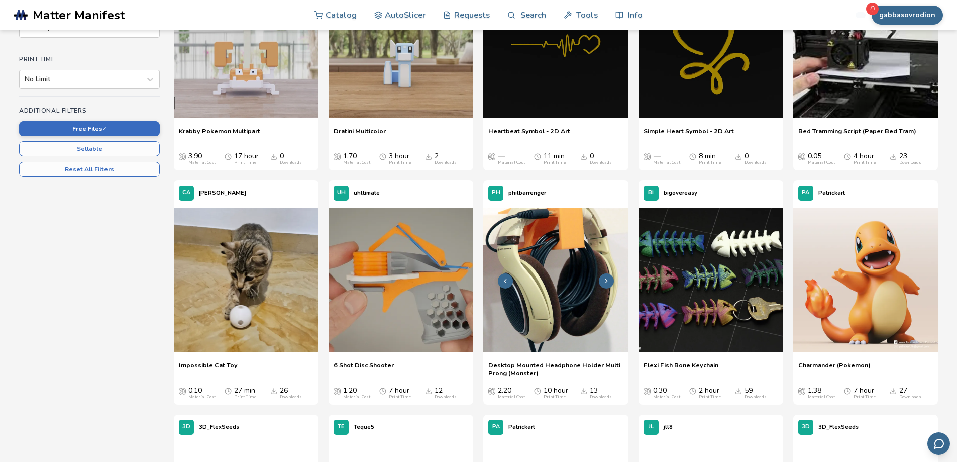
scroll to position [235, 0]
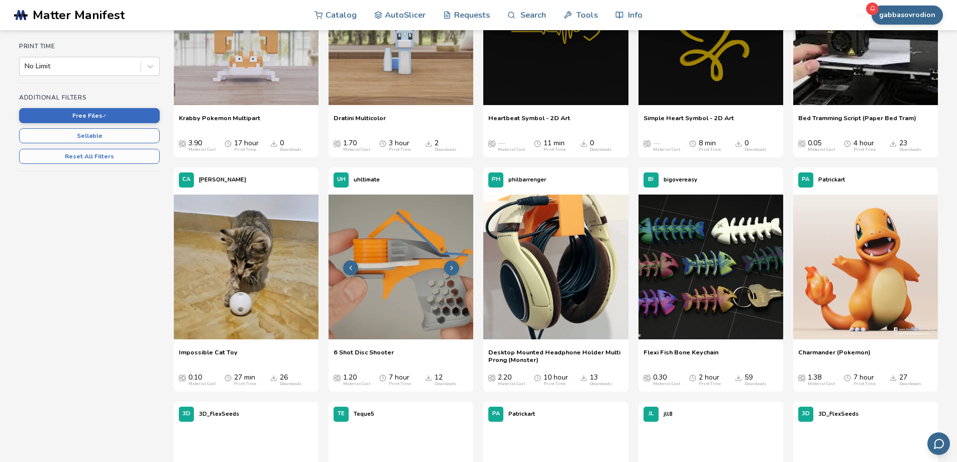
click at [401, 246] on img at bounding box center [401, 266] width 145 height 145
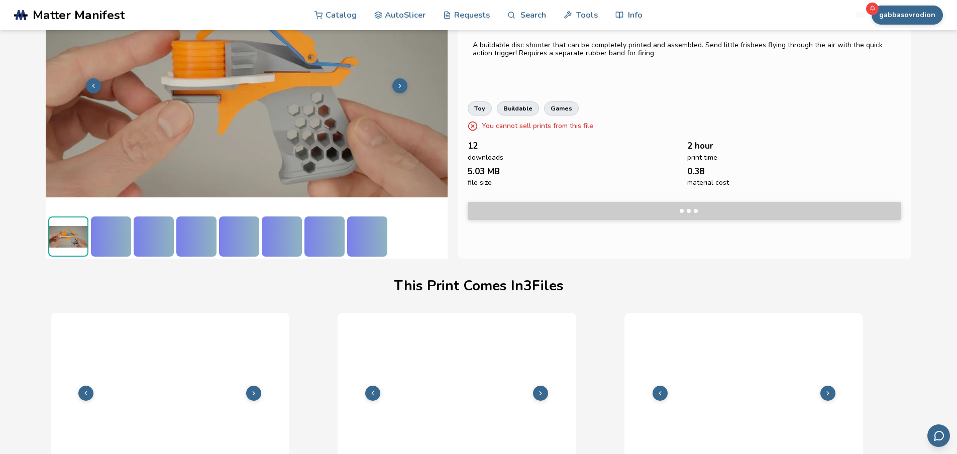
scroll to position [138, 4]
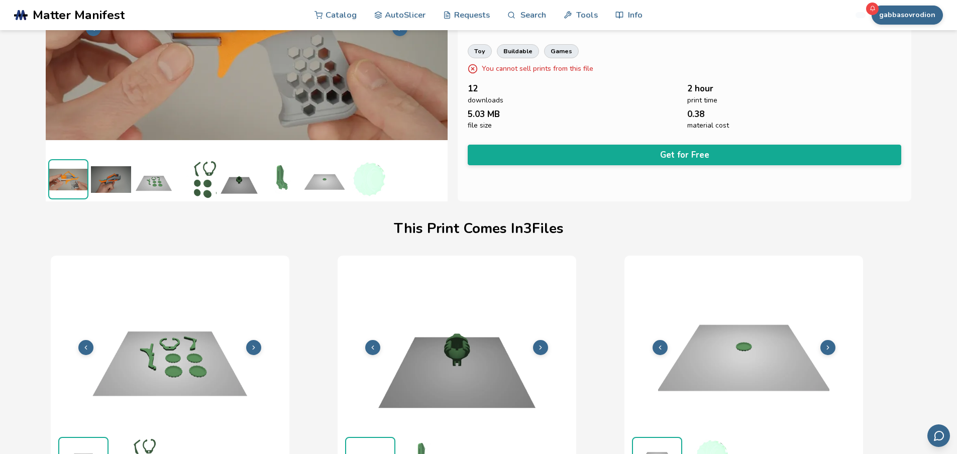
click at [196, 178] on img at bounding box center [196, 179] width 40 height 40
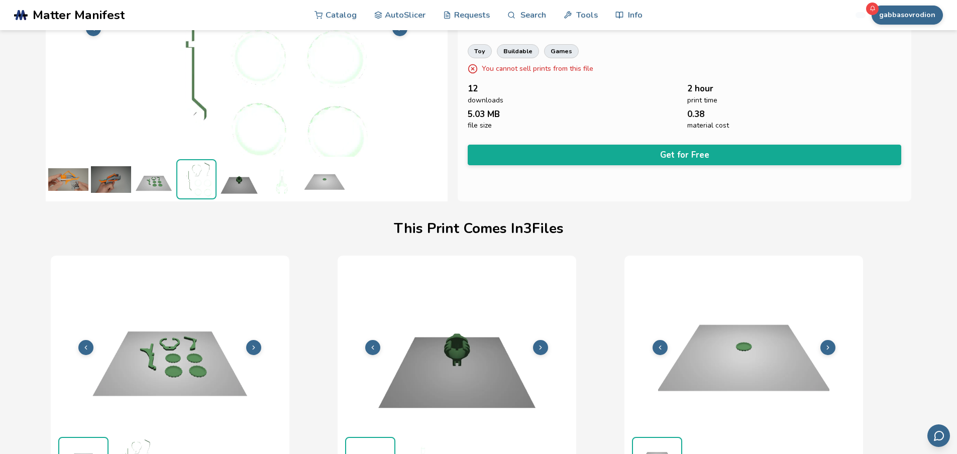
scroll to position [138, 0]
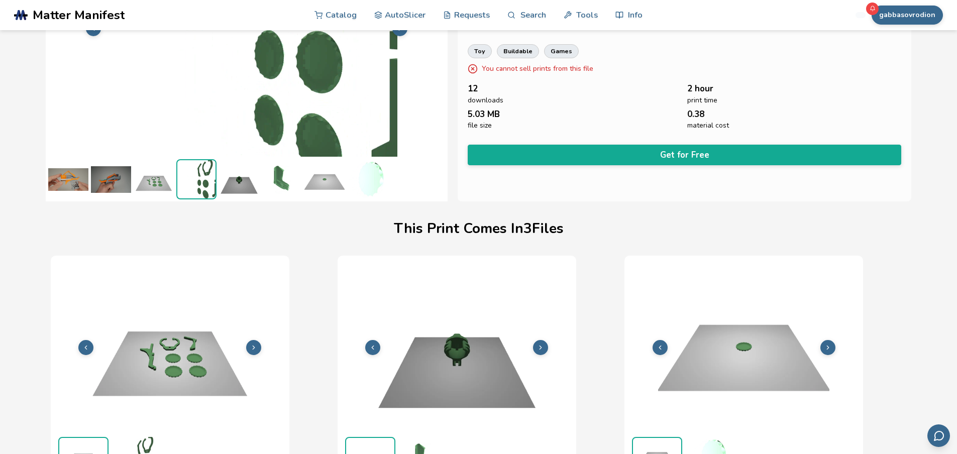
click at [148, 189] on img at bounding box center [154, 179] width 40 height 40
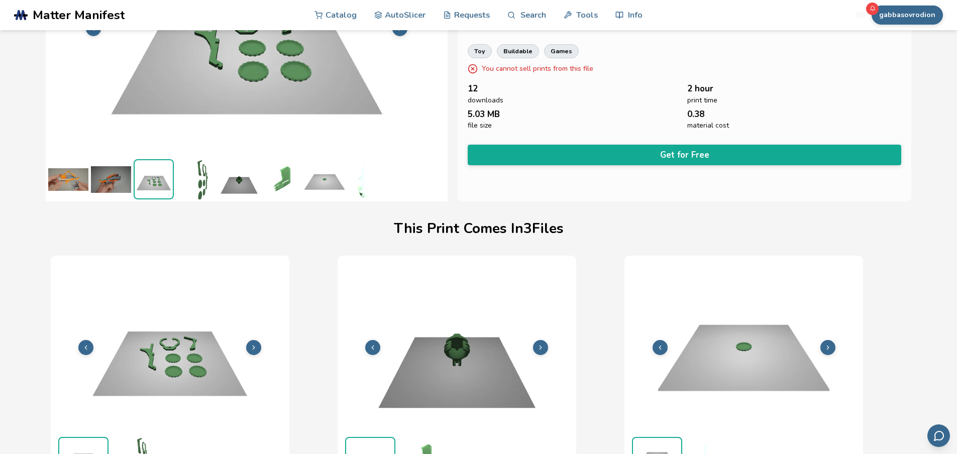
click at [120, 183] on img at bounding box center [111, 179] width 40 height 40
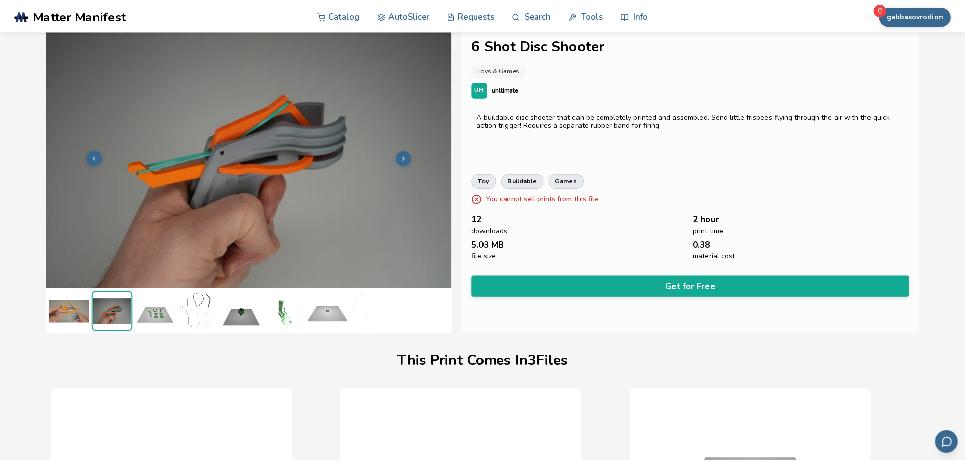
scroll to position [4, 0]
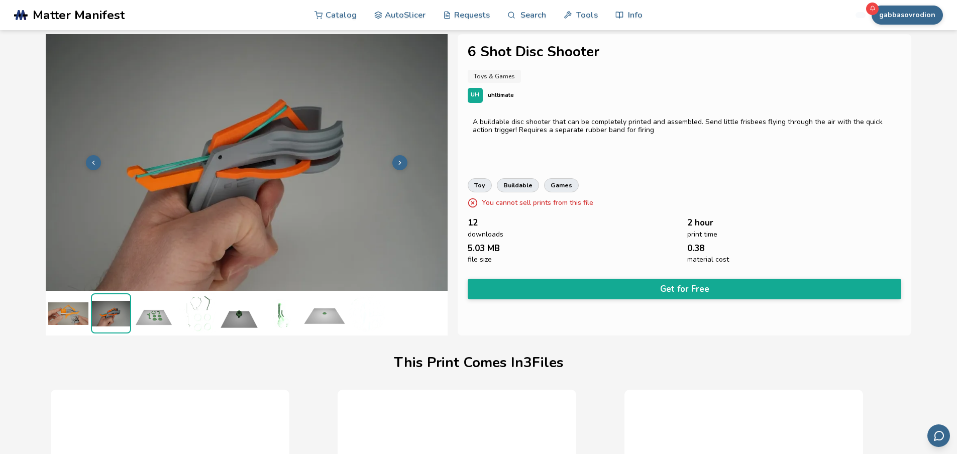
click at [246, 303] on img at bounding box center [239, 313] width 40 height 40
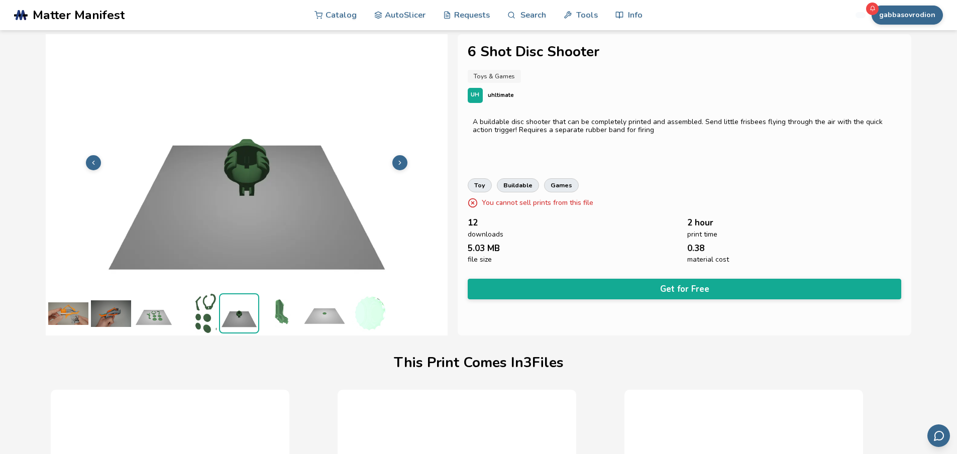
click at [333, 327] on img at bounding box center [324, 313] width 40 height 40
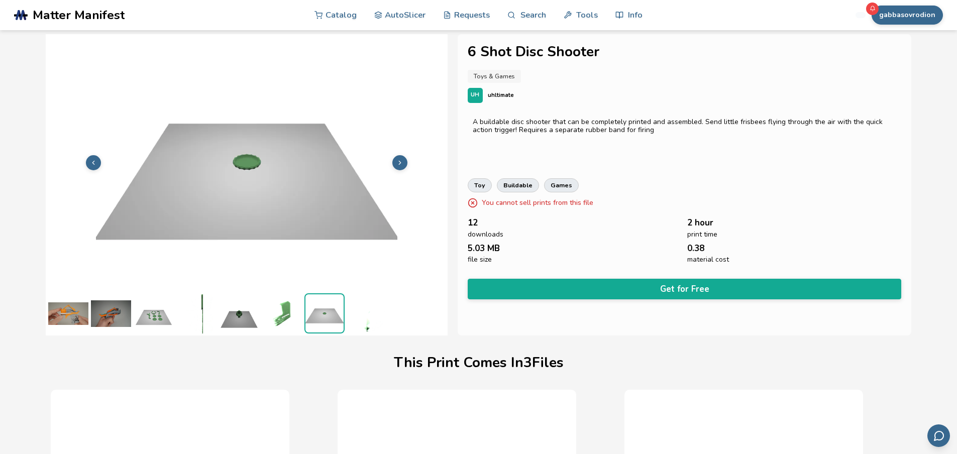
click at [249, 318] on img at bounding box center [239, 313] width 40 height 40
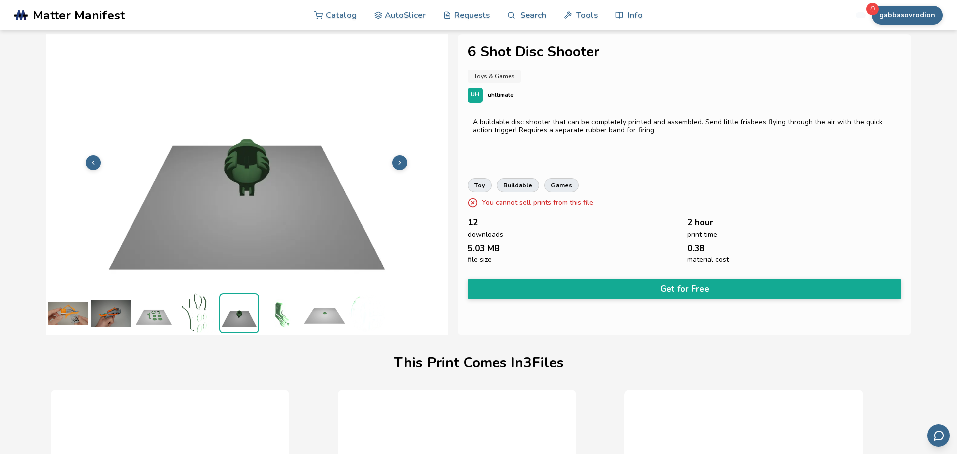
click at [198, 306] on img at bounding box center [196, 313] width 40 height 40
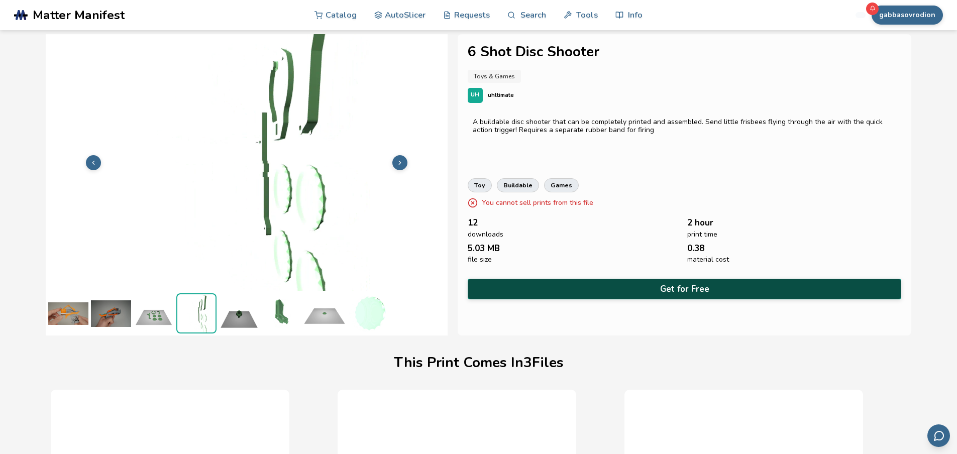
click at [546, 288] on button "Get for Free" at bounding box center [685, 289] width 434 height 21
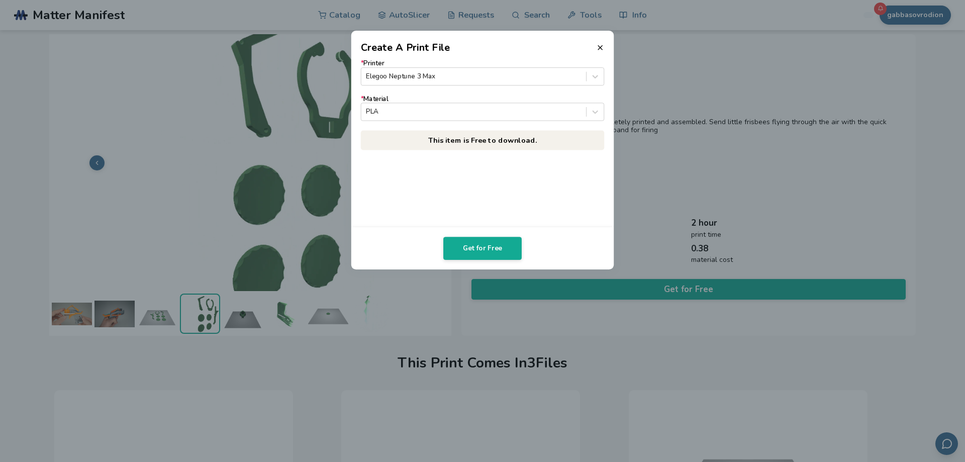
click at [503, 57] on div "* Printer Elegoo Neptune 3 Max * Material PLA This item is Free to download." at bounding box center [482, 141] width 263 height 172
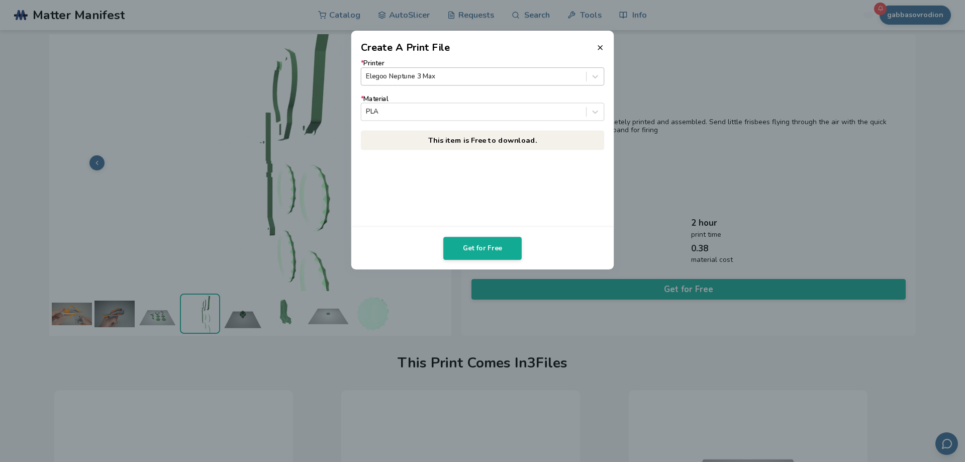
click at [505, 69] on div "Elegoo Neptune 3 Max" at bounding box center [483, 76] width 244 height 18
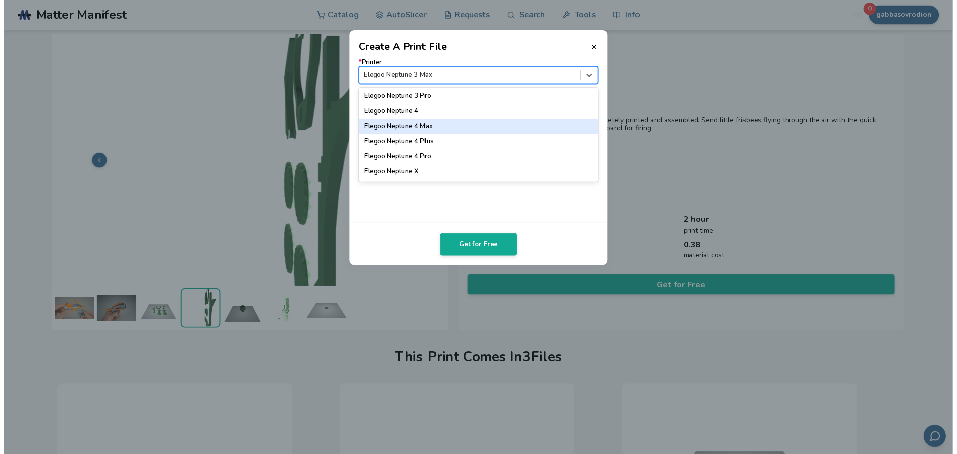
scroll to position [436, 0]
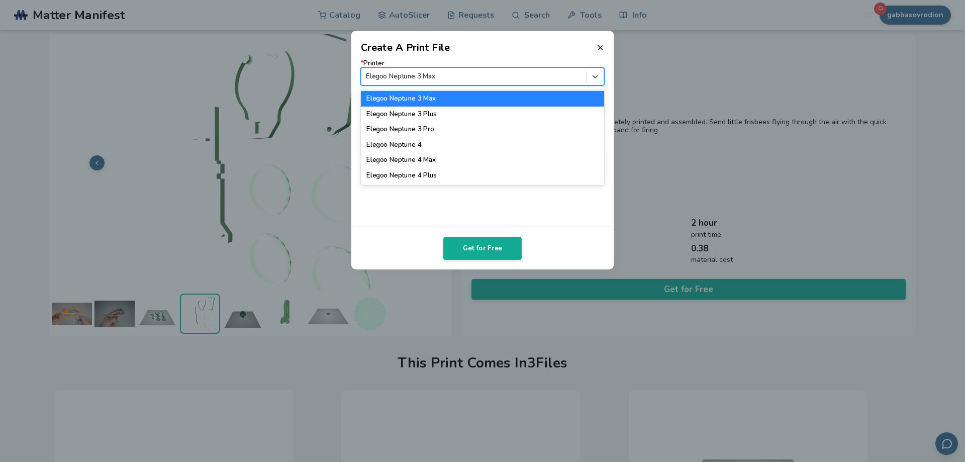
click at [439, 98] on div "Elegoo Neptune 3 Max" at bounding box center [483, 98] width 244 height 15
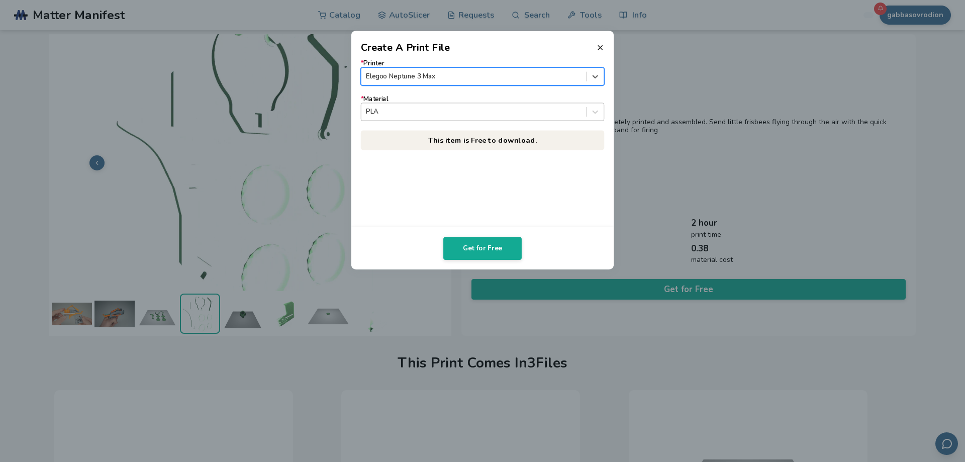
click at [495, 117] on div at bounding box center [473, 112] width 215 height 10
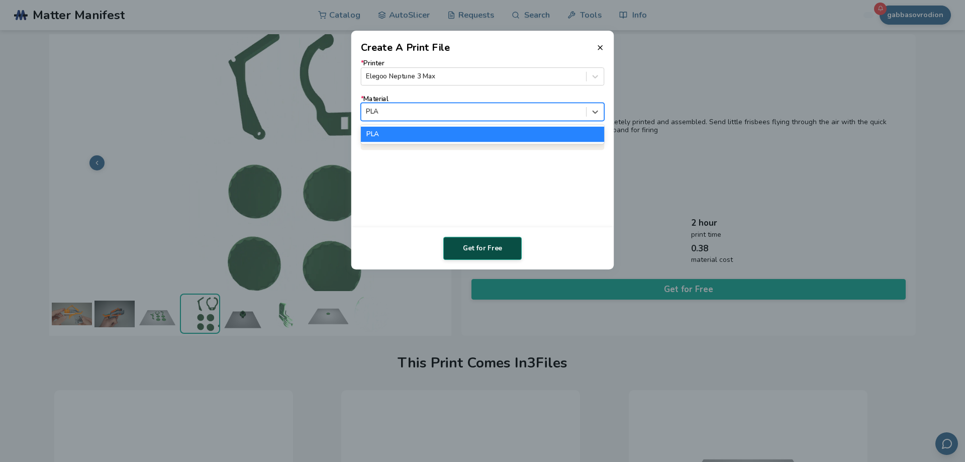
click at [480, 248] on button "Get for Free" at bounding box center [482, 248] width 78 height 23
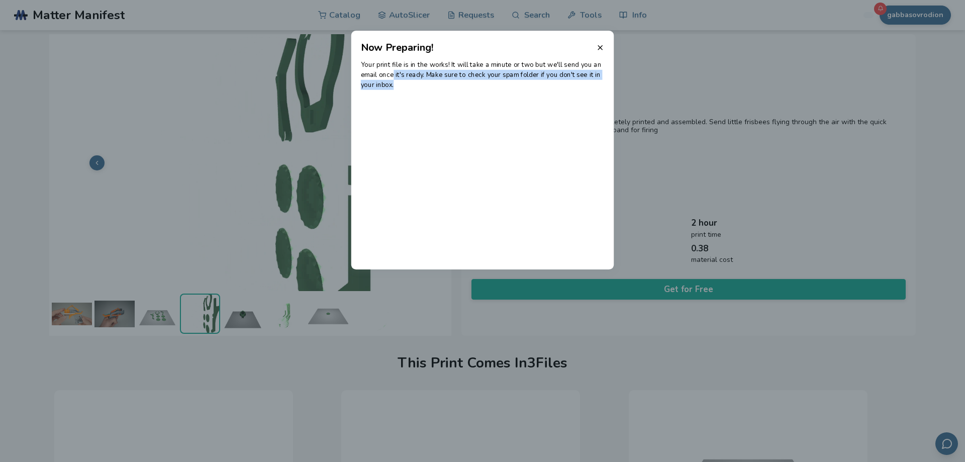
drag, startPoint x: 392, startPoint y: 70, endPoint x: 416, endPoint y: 78, distance: 24.8
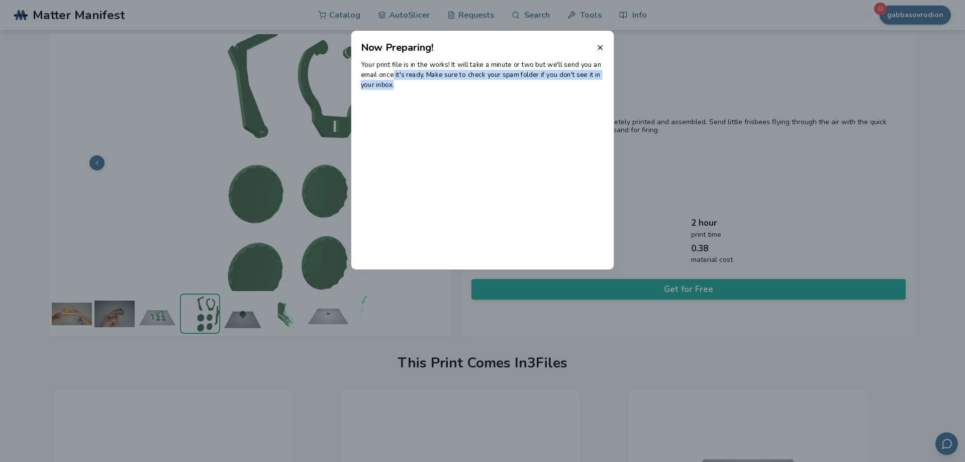
click at [428, 80] on p "Your print file is in the works! It will take a minute or two but we'll send yo…" at bounding box center [483, 75] width 244 height 30
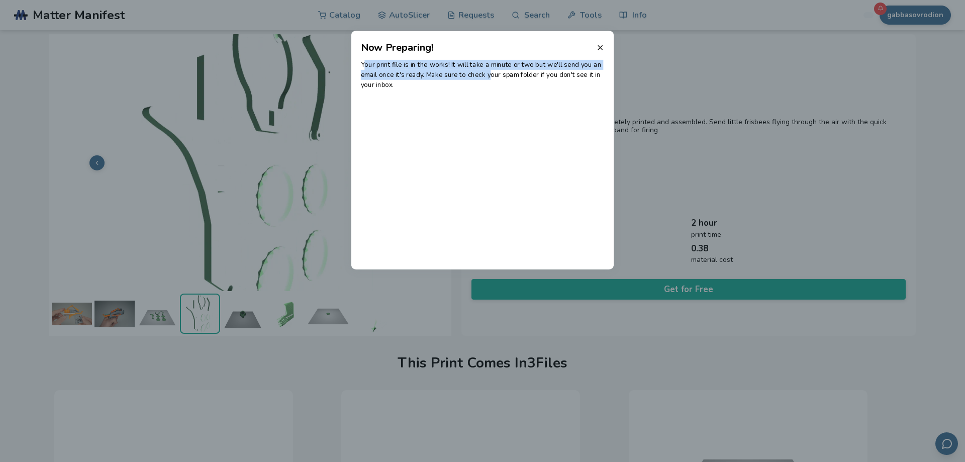
drag, startPoint x: 363, startPoint y: 64, endPoint x: 488, endPoint y: 79, distance: 126.0
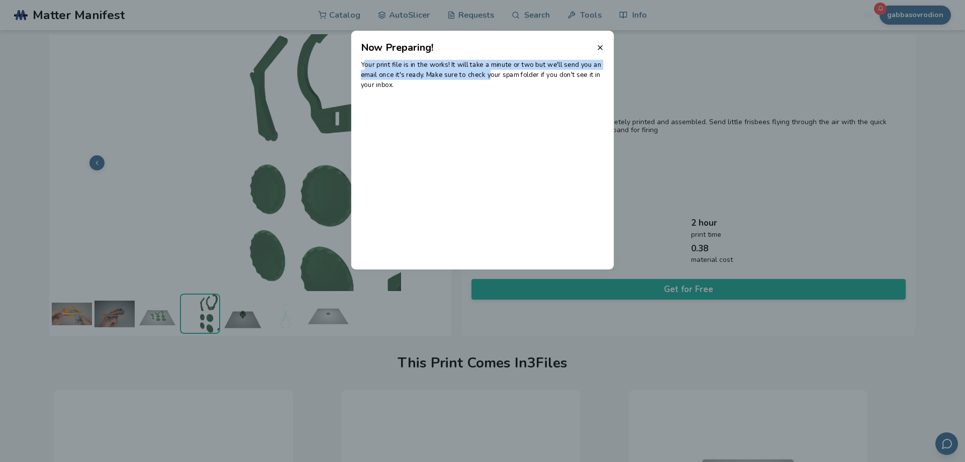
click at [488, 79] on p "Your print file is in the works! It will take a minute or two but we'll send yo…" at bounding box center [483, 75] width 244 height 30
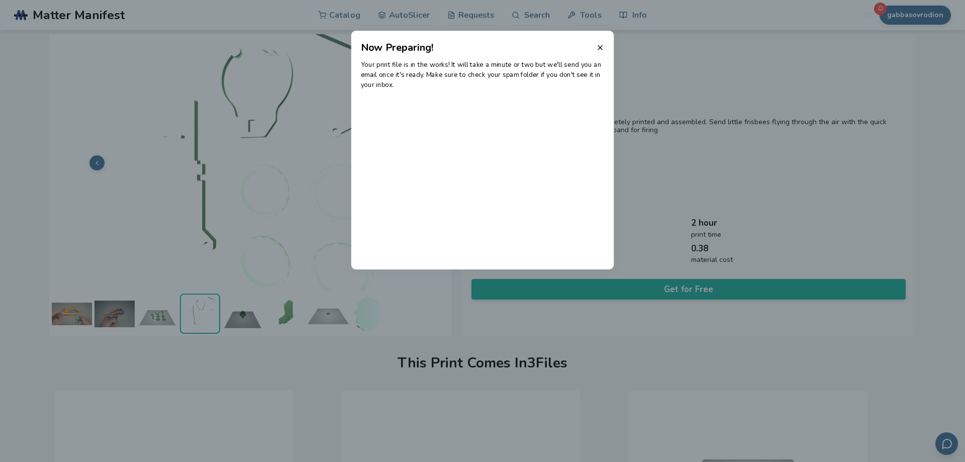
click at [372, 83] on p "Your print file is in the works! It will take a minute or two but we'll send yo…" at bounding box center [483, 75] width 244 height 30
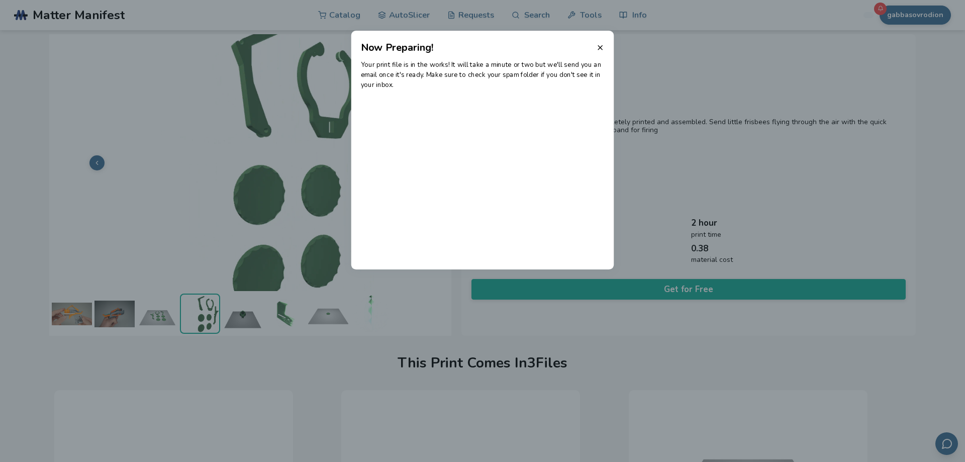
click at [417, 85] on p "Your print file is in the works! It will take a minute or two but we'll send yo…" at bounding box center [483, 75] width 244 height 30
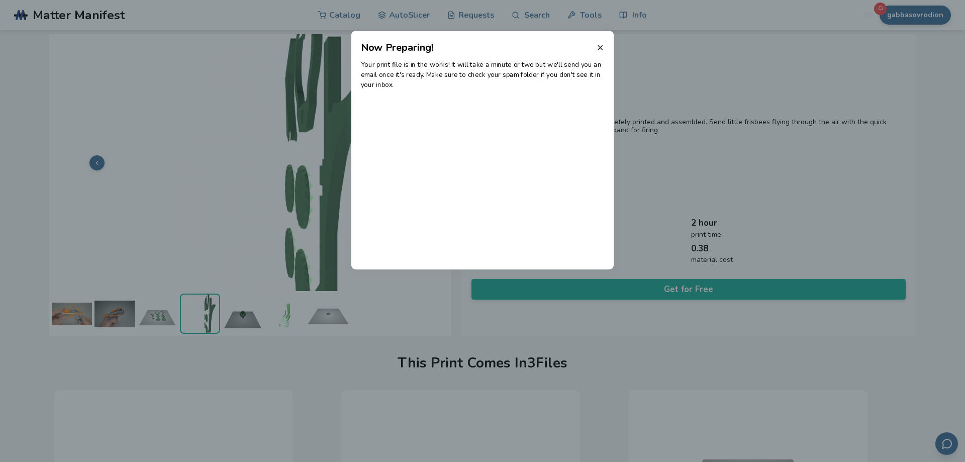
click at [599, 53] on header "Now Preparing!" at bounding box center [482, 43] width 263 height 24
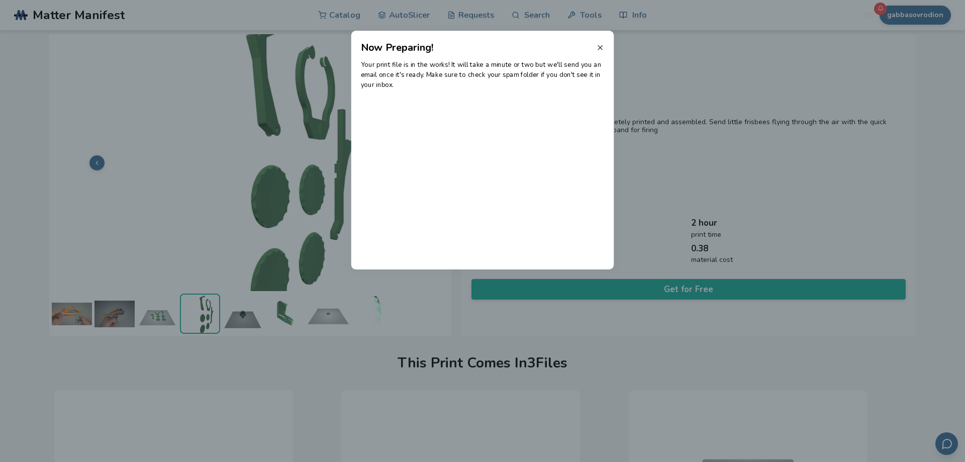
click at [599, 44] on icon at bounding box center [600, 48] width 8 height 8
